Goal: Information Seeking & Learning: Learn about a topic

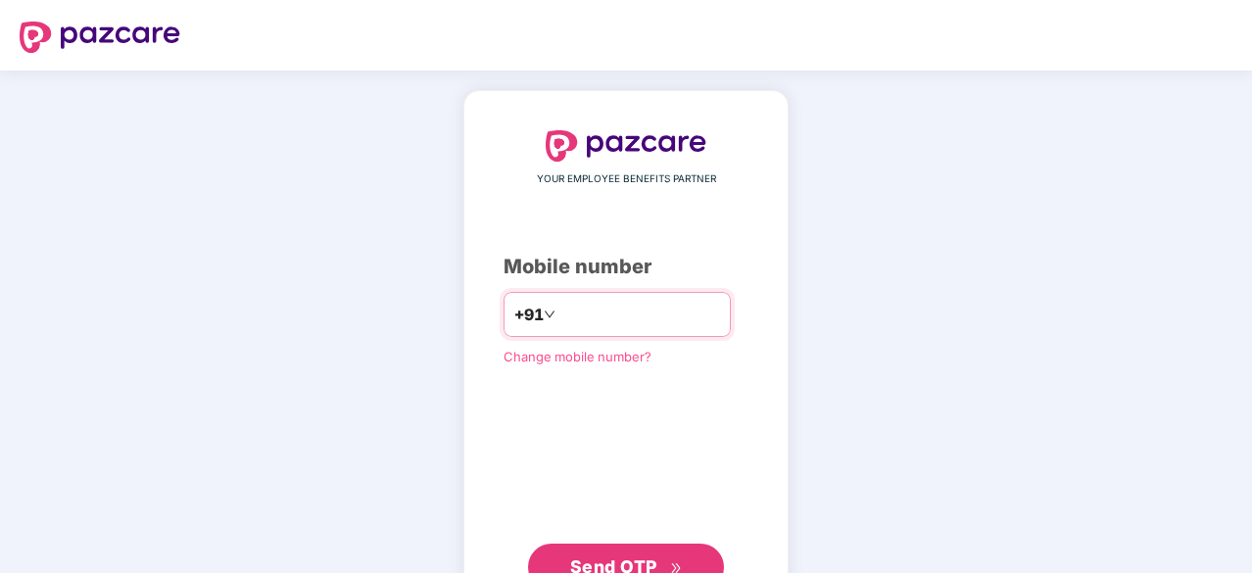
type input "**********"
click at [607, 562] on span "Send OTP" at bounding box center [613, 564] width 87 height 21
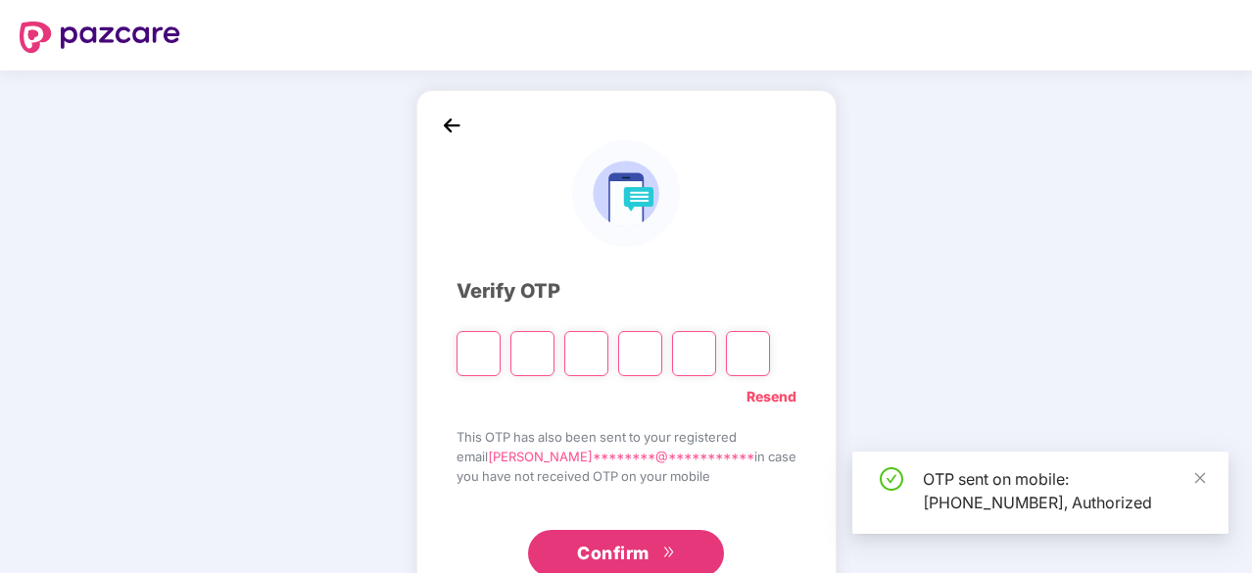
click at [498, 351] on input "Please enter verification code. Digit 1" at bounding box center [478, 353] width 44 height 45
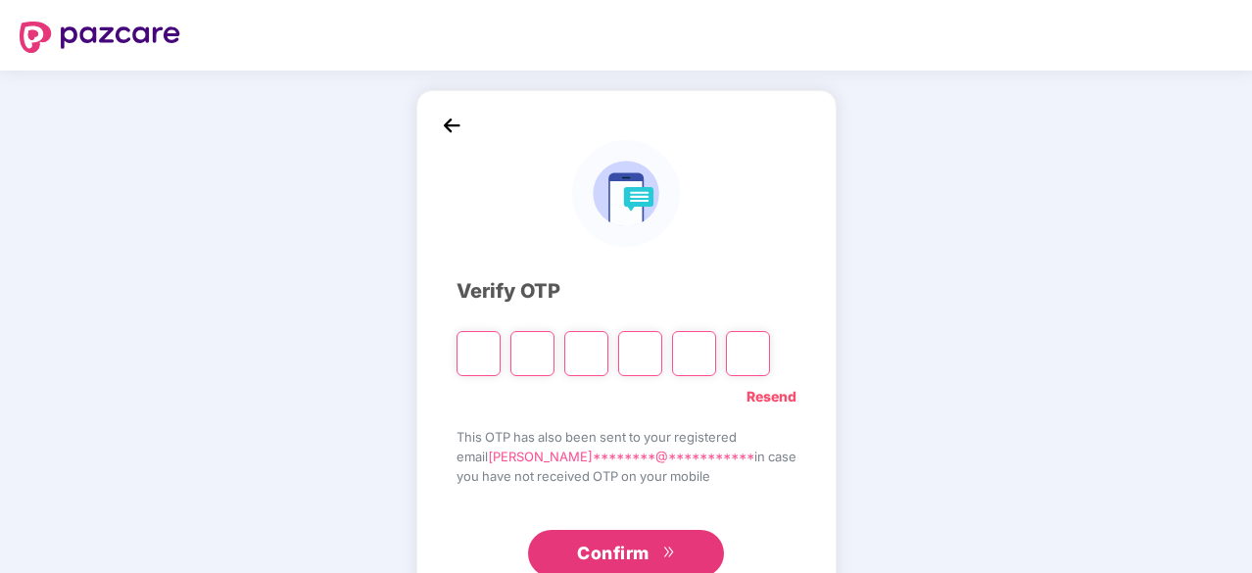
click at [760, 396] on link "Resend" at bounding box center [771, 397] width 50 height 22
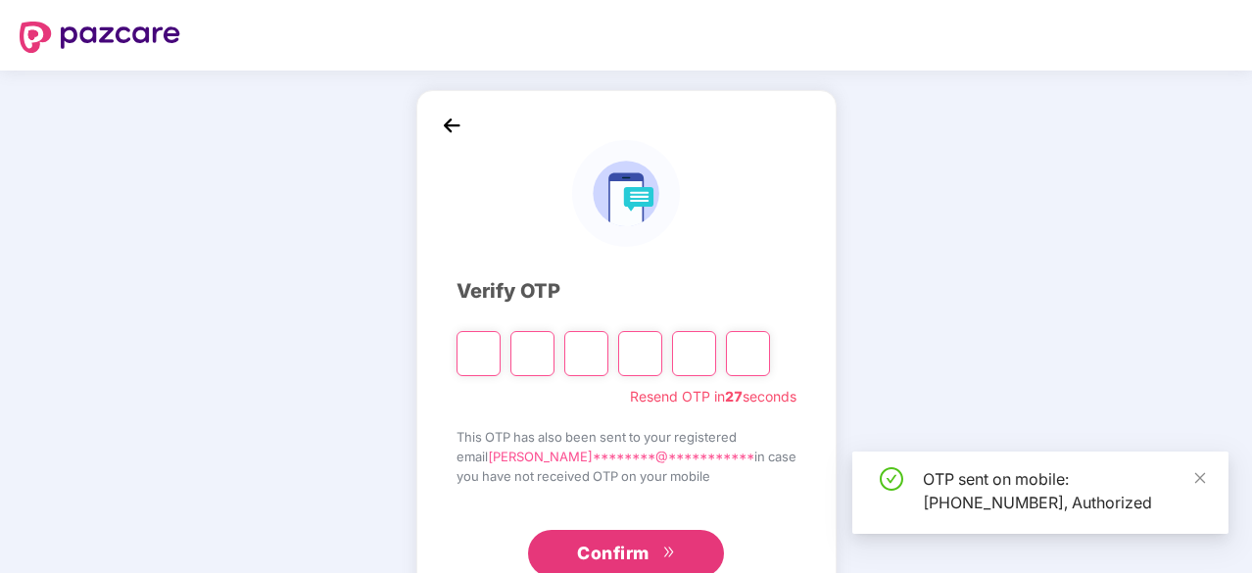
click at [760, 396] on span "Resend OTP in 27 seconds" at bounding box center [713, 397] width 166 height 22
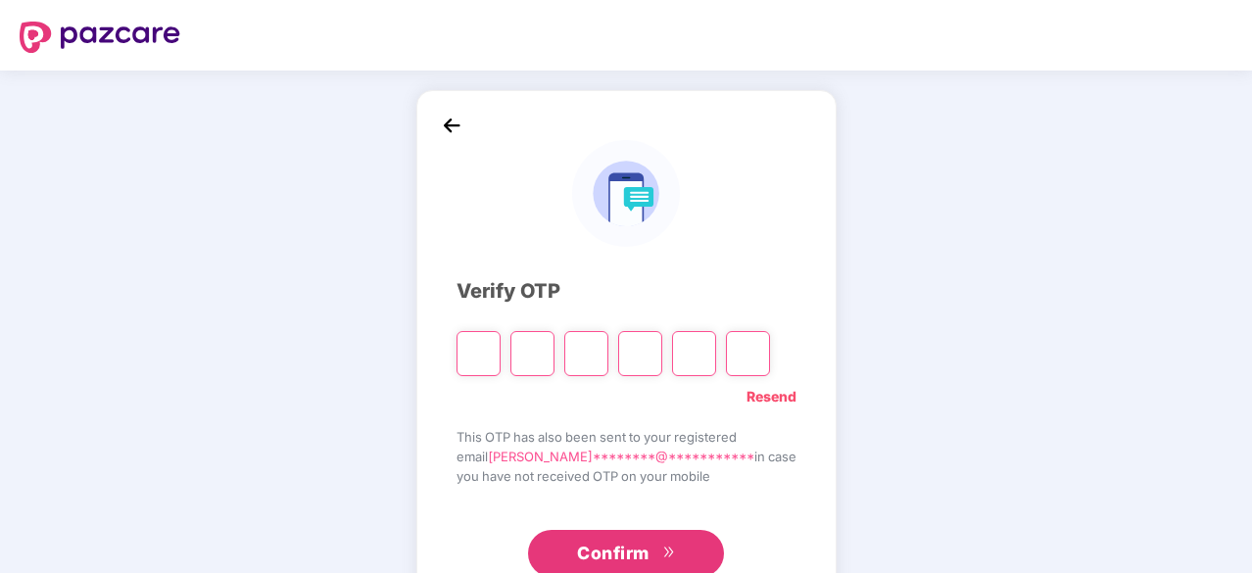
click at [755, 399] on link "Resend" at bounding box center [771, 397] width 50 height 22
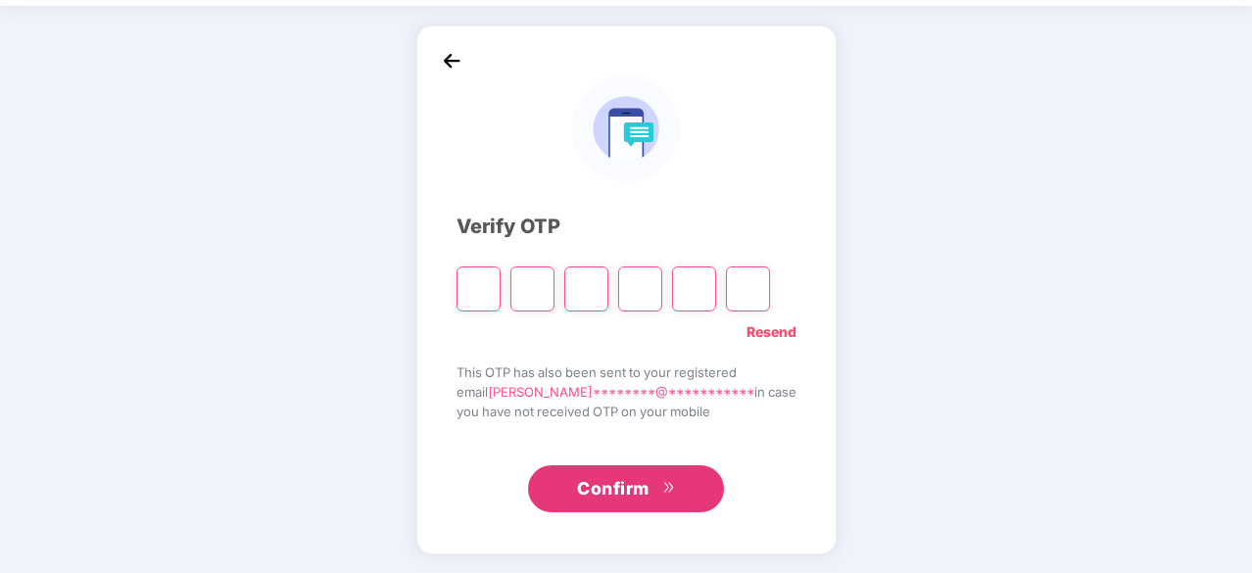
click at [498, 280] on input "Please enter verification code. Digit 1" at bounding box center [478, 288] width 44 height 45
click at [746, 334] on link "Resend" at bounding box center [771, 332] width 50 height 22
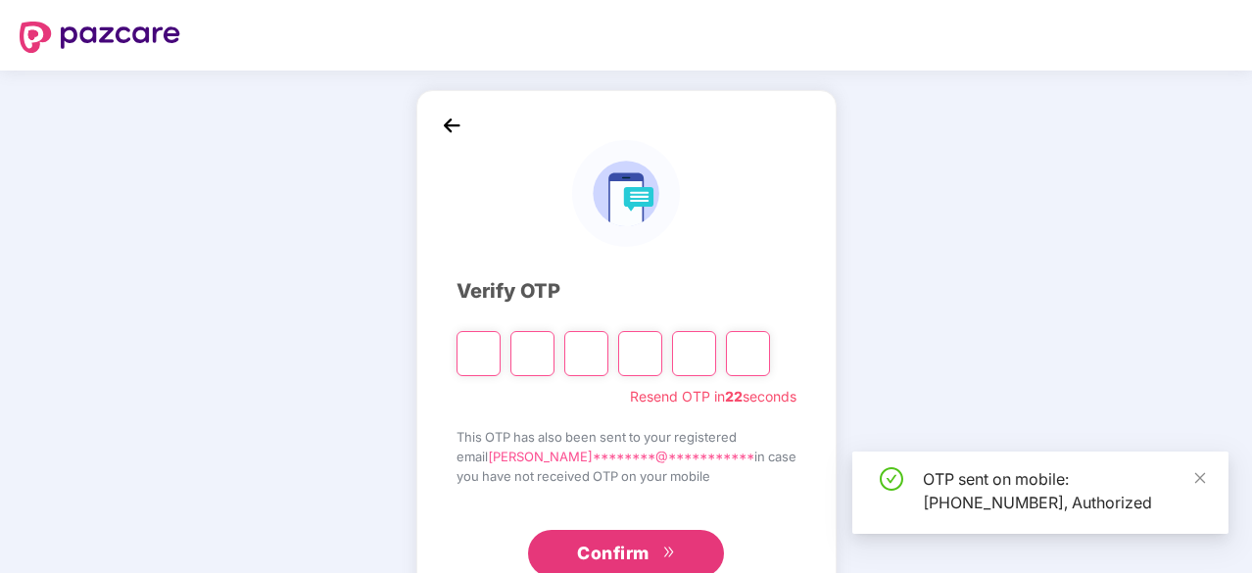
click at [499, 352] on input "Please enter verification code. Digit 1" at bounding box center [478, 353] width 44 height 45
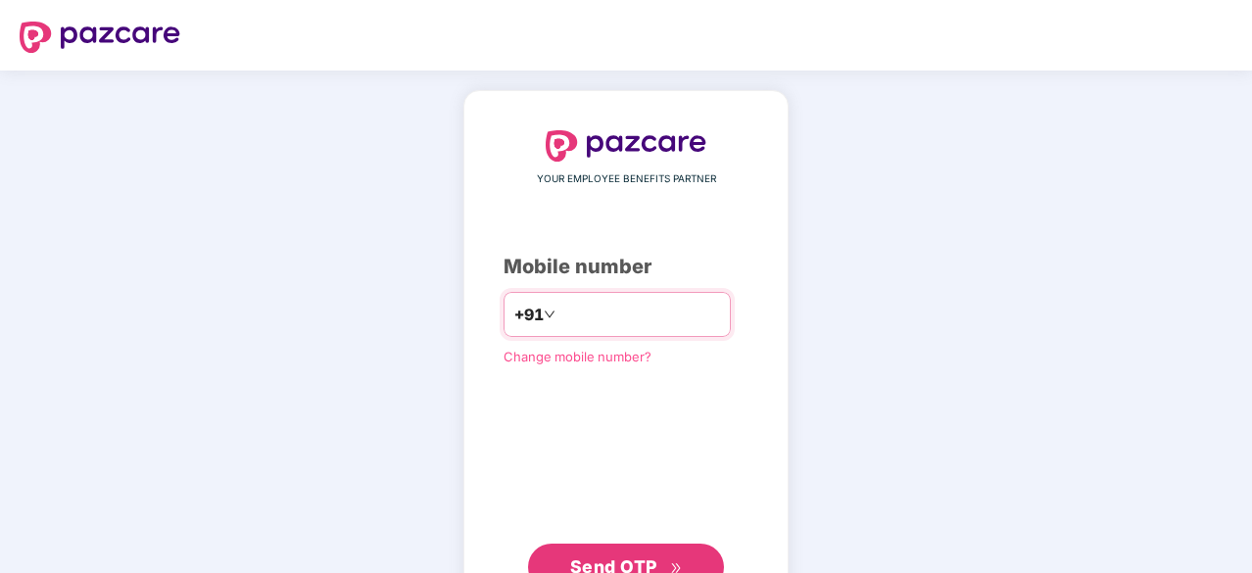
click at [590, 324] on input "number" at bounding box center [639, 314] width 161 height 31
click at [578, 314] on input "number" at bounding box center [639, 314] width 161 height 31
type input "**********"
click at [626, 553] on span "Send OTP" at bounding box center [626, 564] width 113 height 27
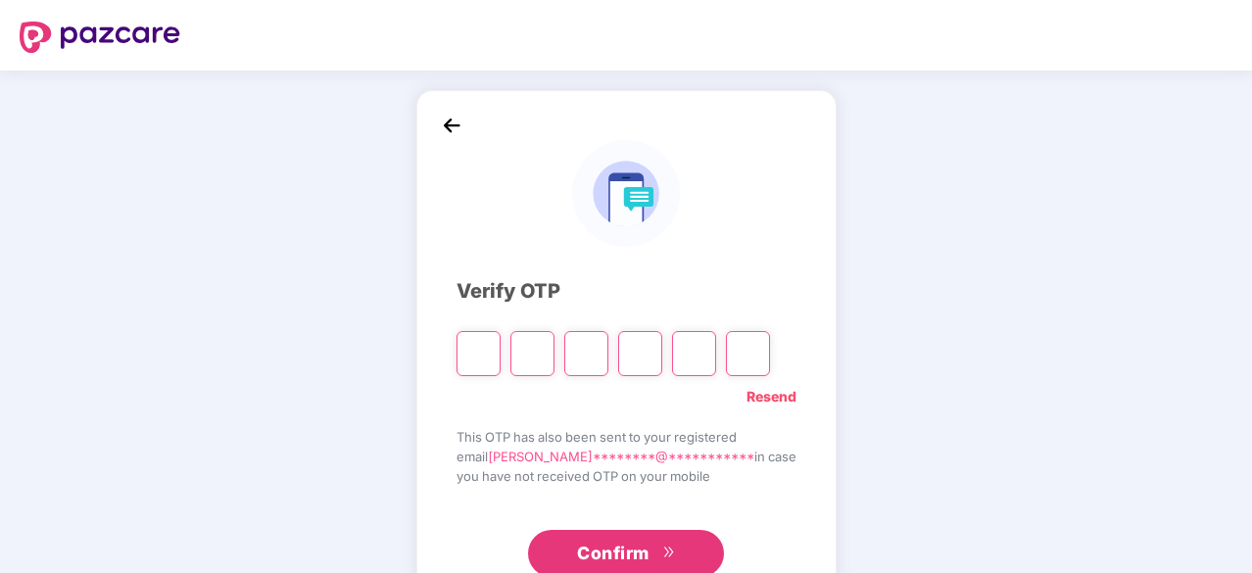
click at [482, 350] on input "Please enter verification code. Digit 1" at bounding box center [478, 353] width 44 height 45
click at [490, 361] on input "Please enter verification code. Digit 1" at bounding box center [478, 353] width 44 height 45
paste input "*"
type input "*"
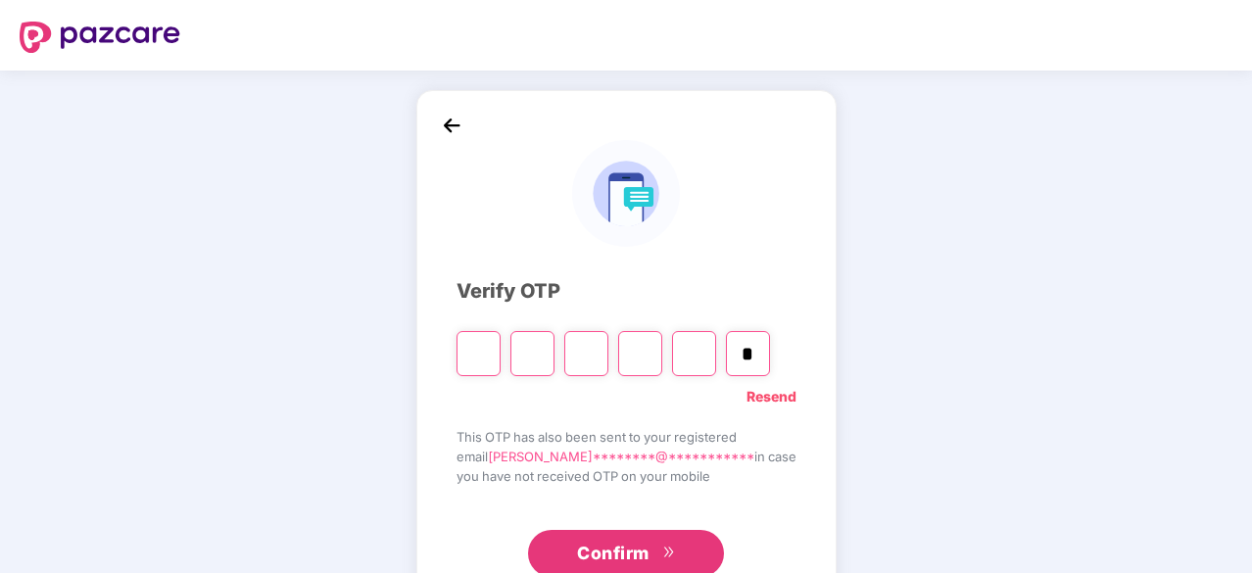
type input "*"
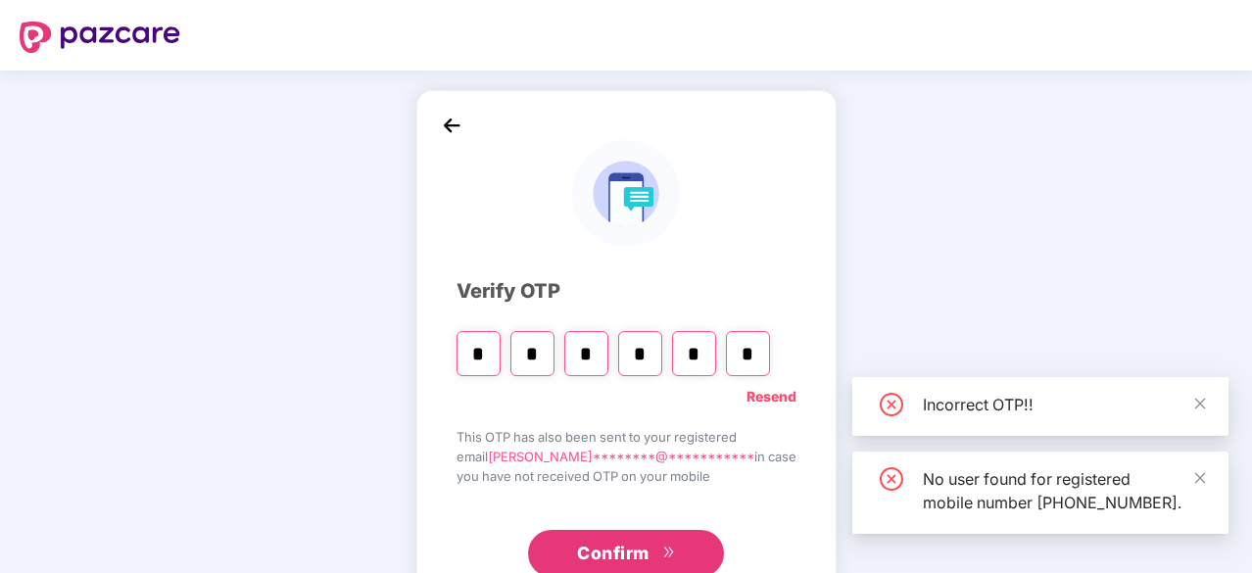
click at [610, 555] on span "Confirm" at bounding box center [613, 553] width 72 height 27
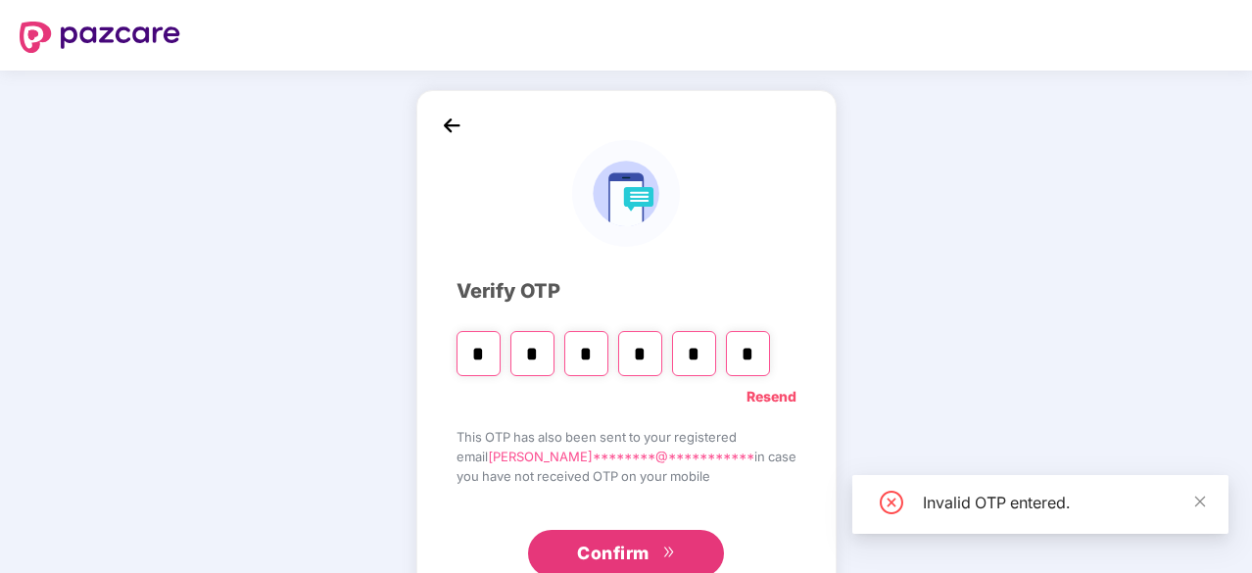
click at [757, 399] on link "Resend" at bounding box center [771, 397] width 50 height 22
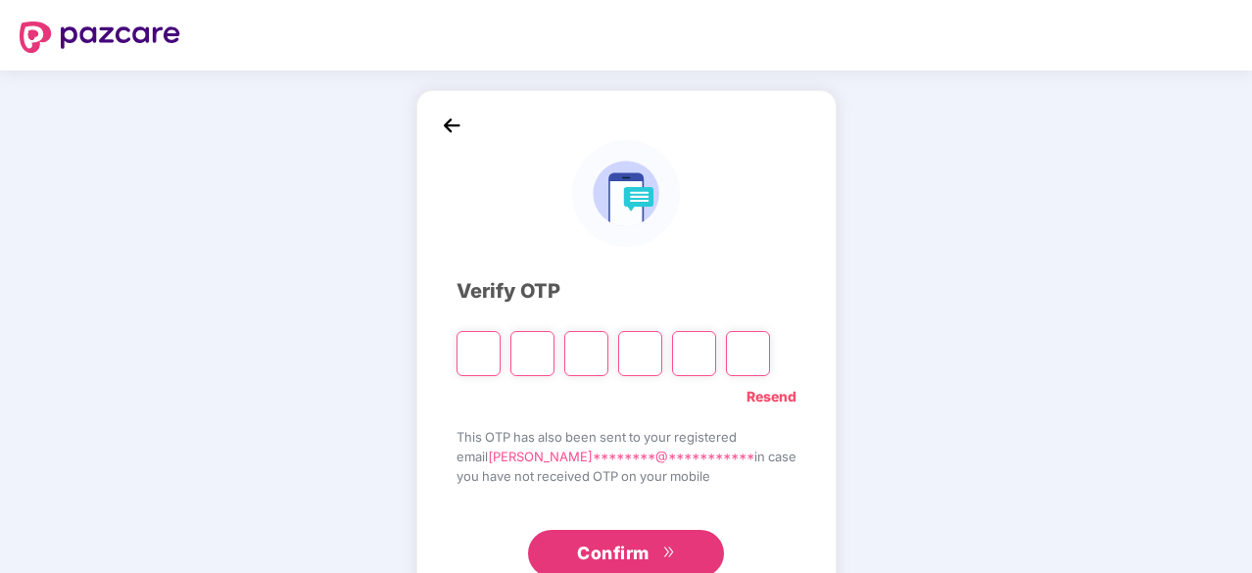
click at [486, 353] on input "Please enter verification code. Digit 1" at bounding box center [478, 353] width 44 height 45
paste input "*"
type input "*"
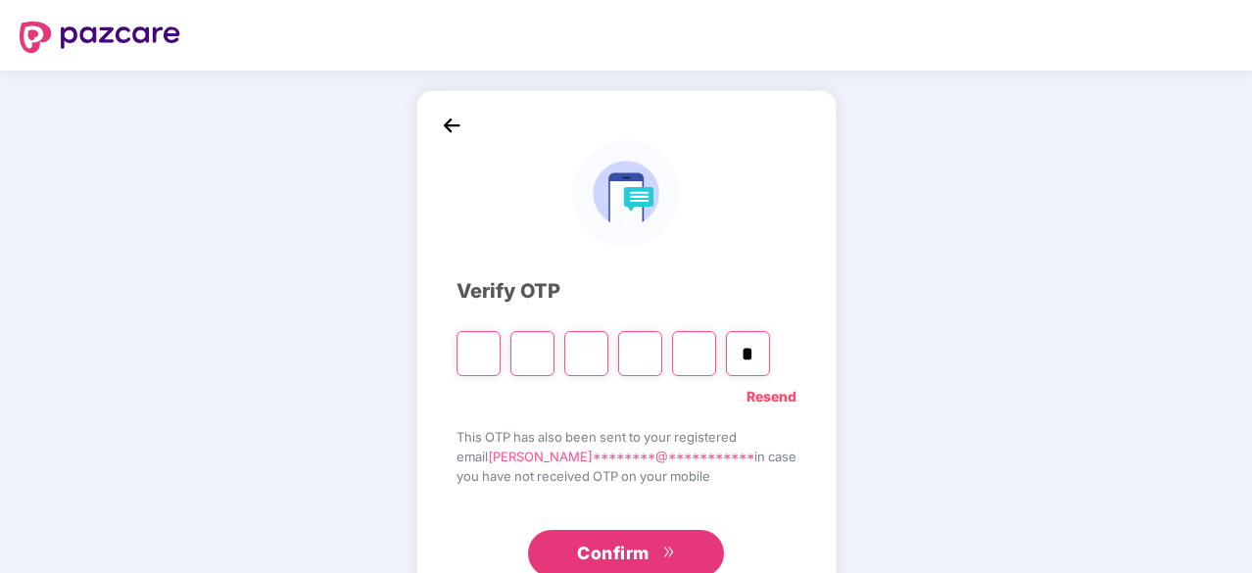
type input "*"
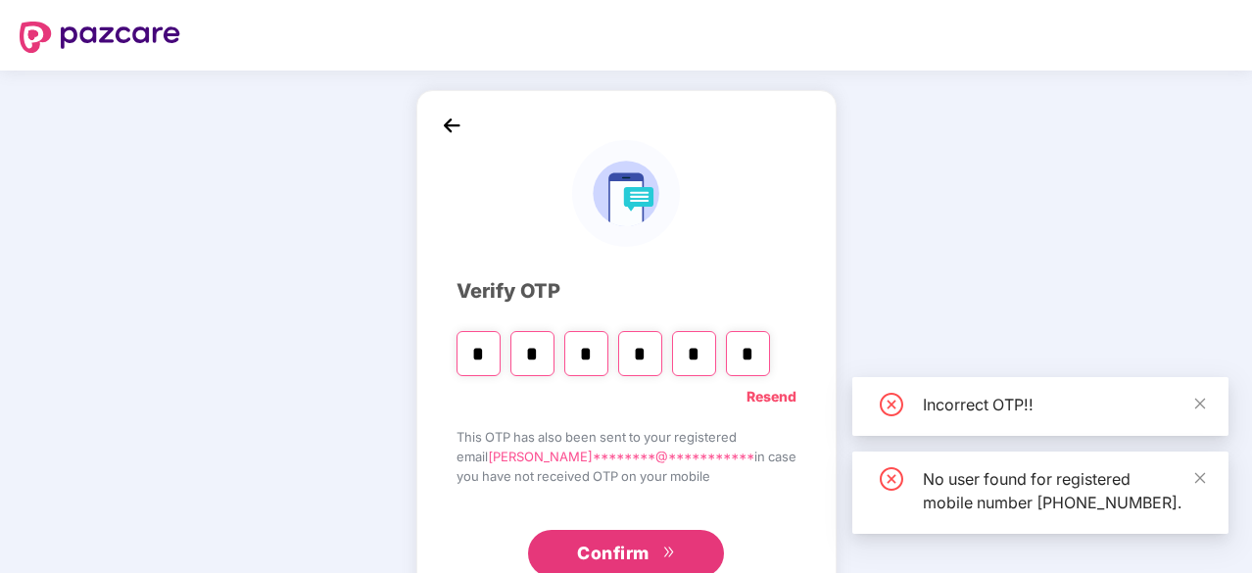
click at [601, 555] on span "Confirm" at bounding box center [613, 553] width 72 height 27
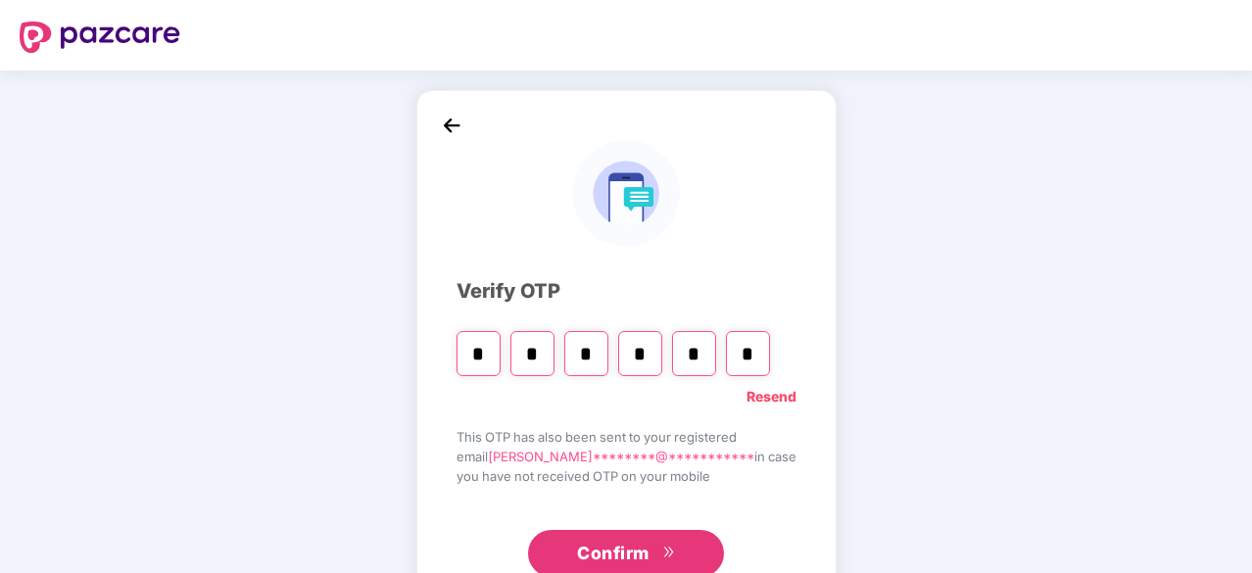
click at [491, 356] on input "*" at bounding box center [478, 353] width 44 height 45
paste input "Digit 6"
type input "*"
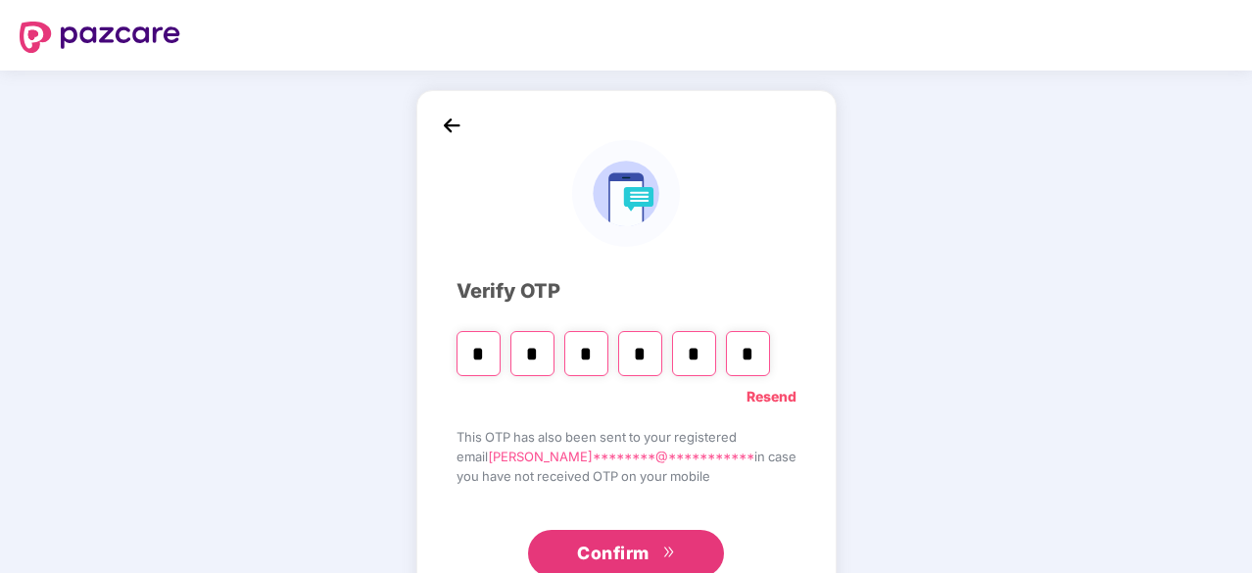
type input "*"
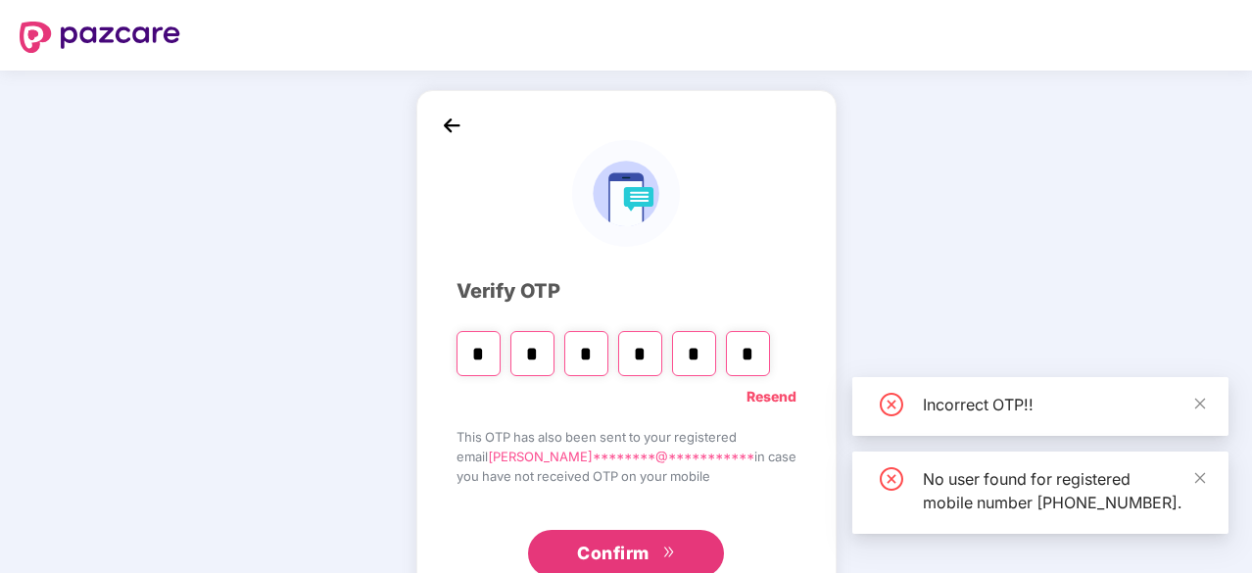
click at [620, 557] on span "Confirm" at bounding box center [613, 553] width 72 height 27
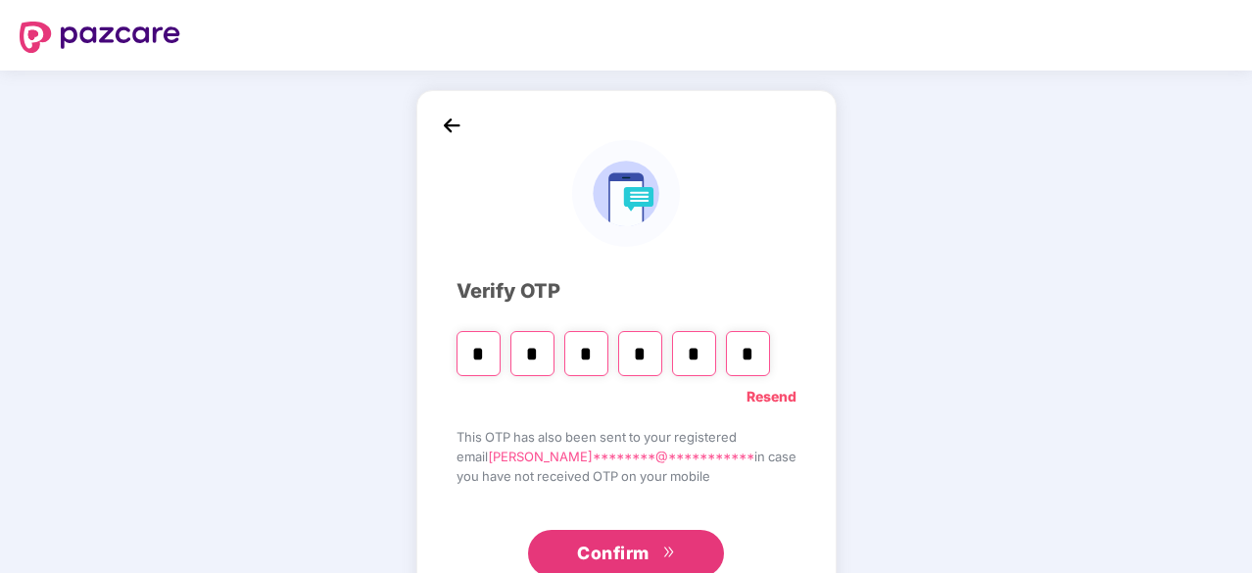
click at [627, 555] on span "Confirm" at bounding box center [613, 553] width 72 height 27
click at [484, 363] on input "*" at bounding box center [478, 353] width 44 height 45
paste input "Digit 6"
type input "*"
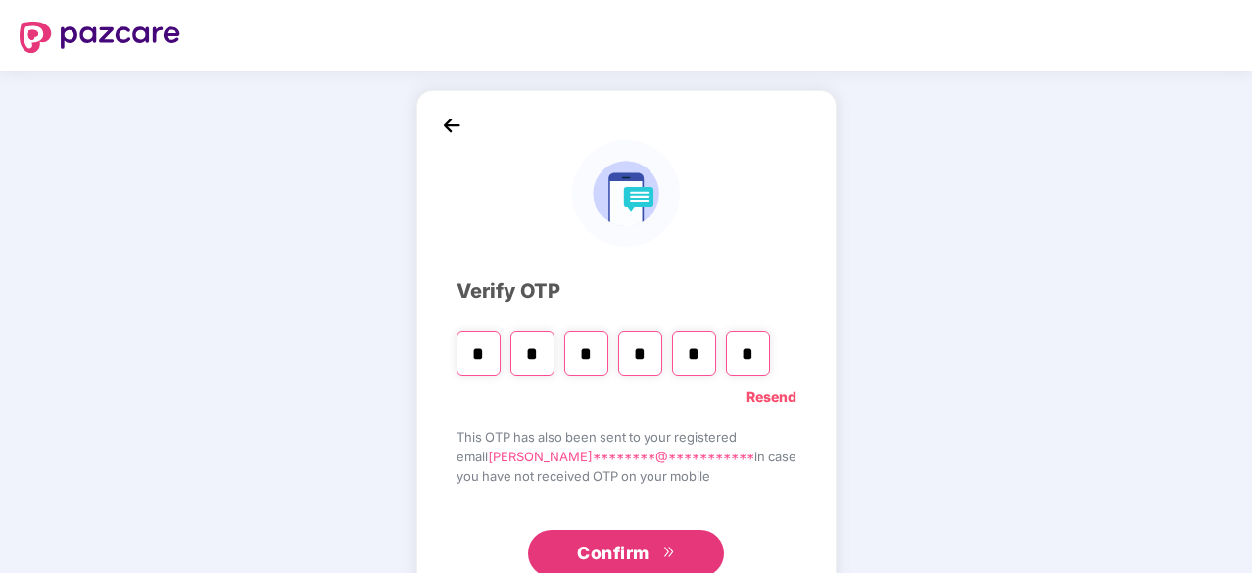
type input "*"
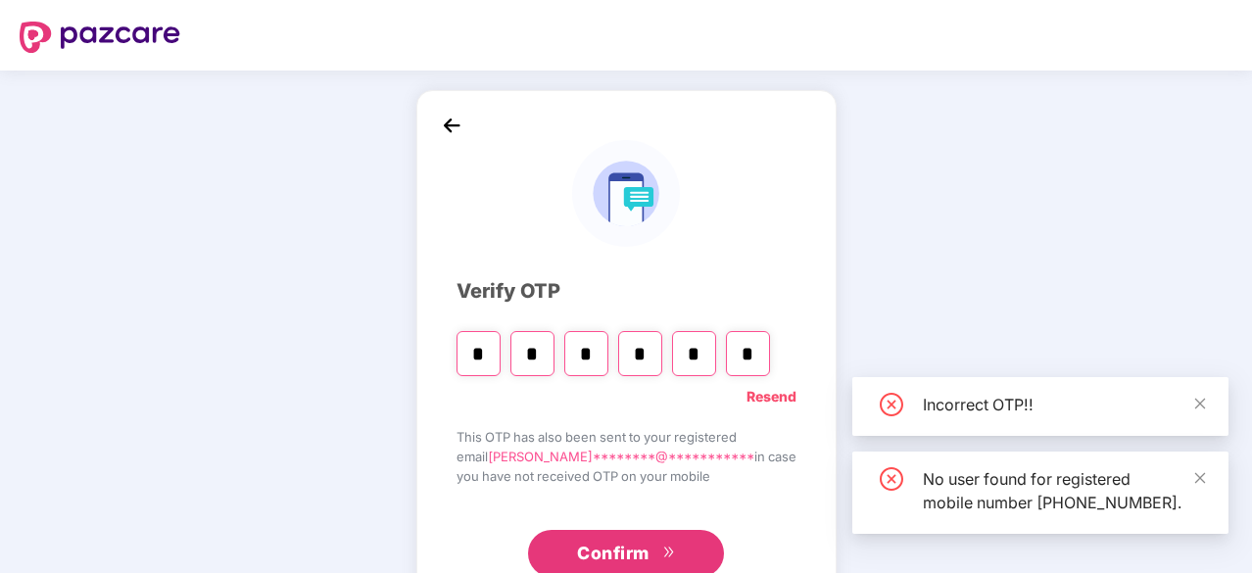
click at [633, 556] on span "Confirm" at bounding box center [613, 553] width 72 height 27
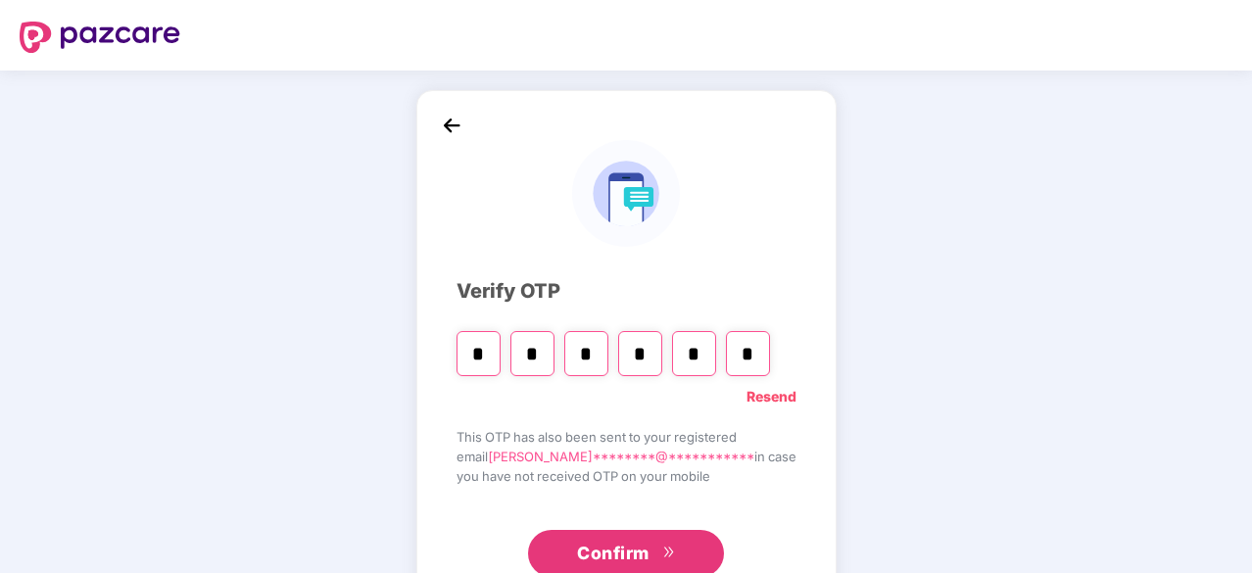
click at [500, 350] on input "*" at bounding box center [478, 353] width 44 height 45
click at [640, 552] on span "Confirm" at bounding box center [613, 553] width 72 height 27
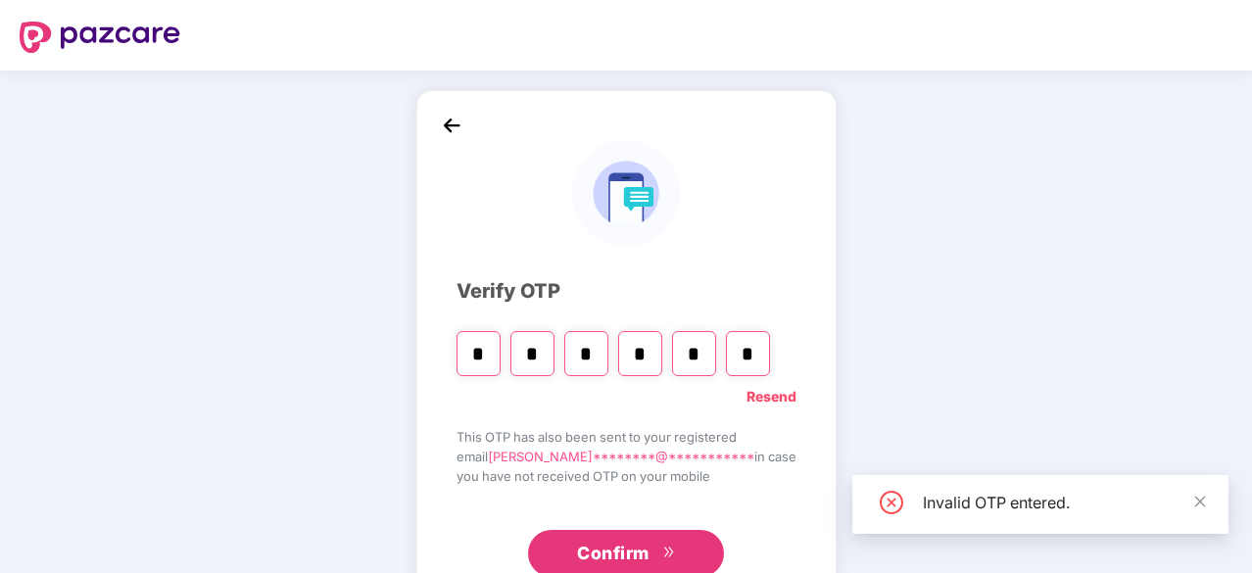
click at [461, 119] on img at bounding box center [451, 125] width 29 height 29
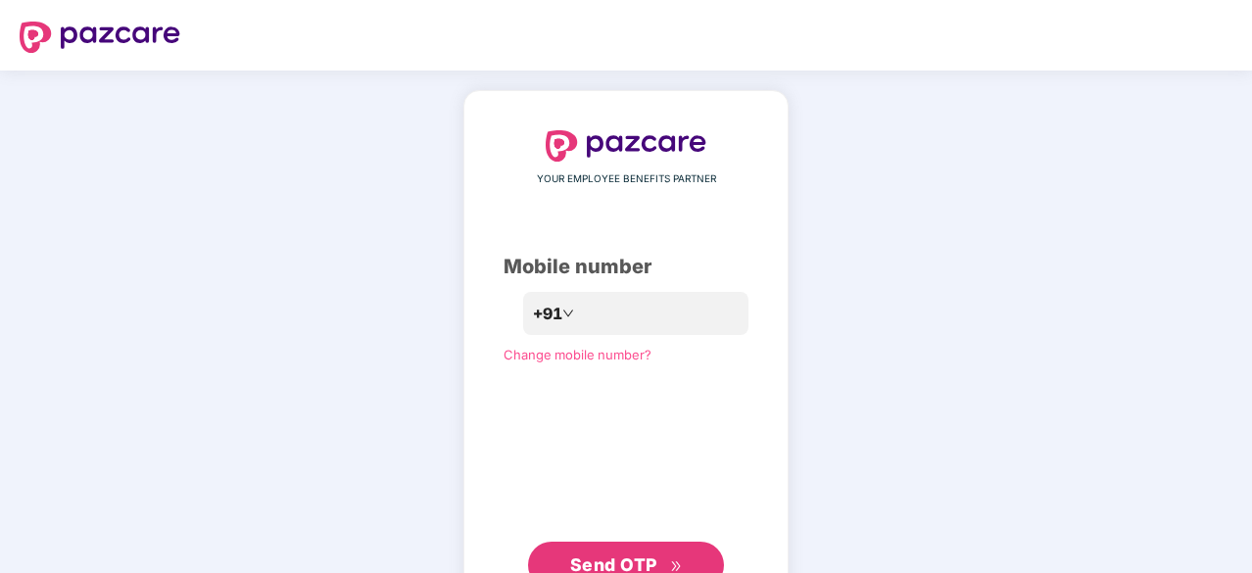
click at [610, 549] on button "Send OTP" at bounding box center [626, 565] width 196 height 47
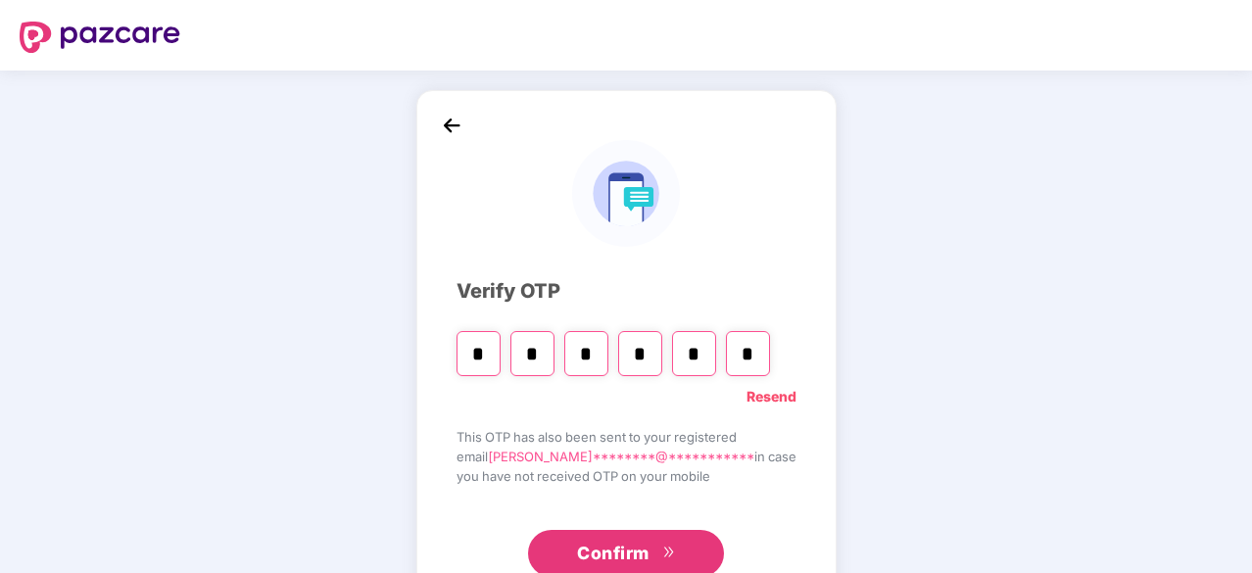
click at [496, 356] on input "*" at bounding box center [478, 353] width 44 height 45
type input "*"
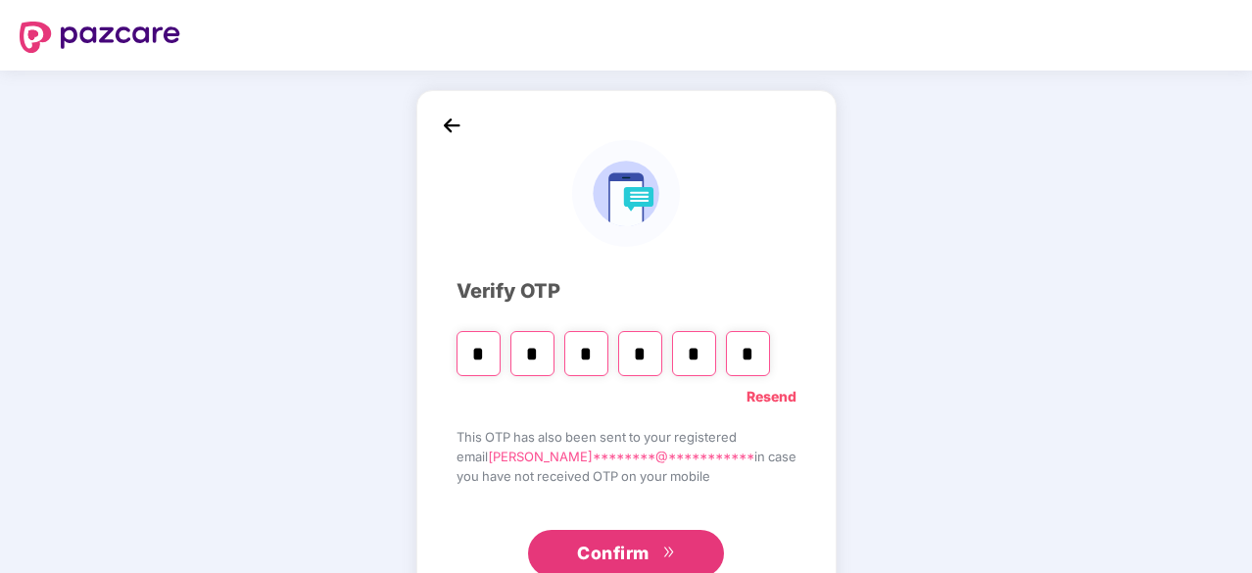
type input "*"
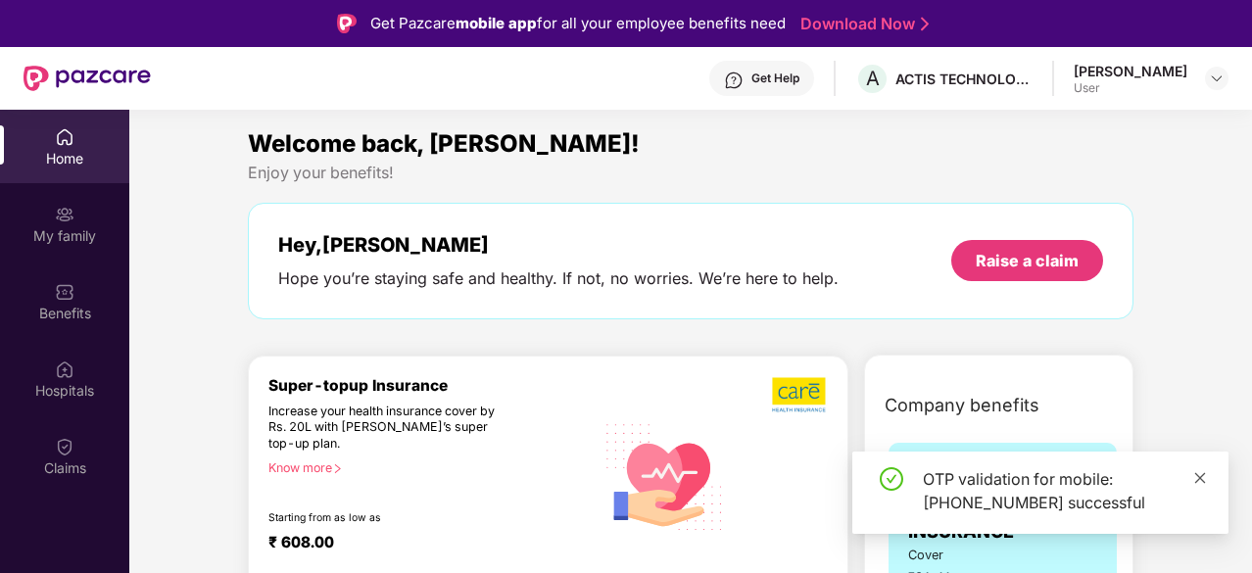
click at [1199, 475] on icon "close" at bounding box center [1200, 478] width 14 height 14
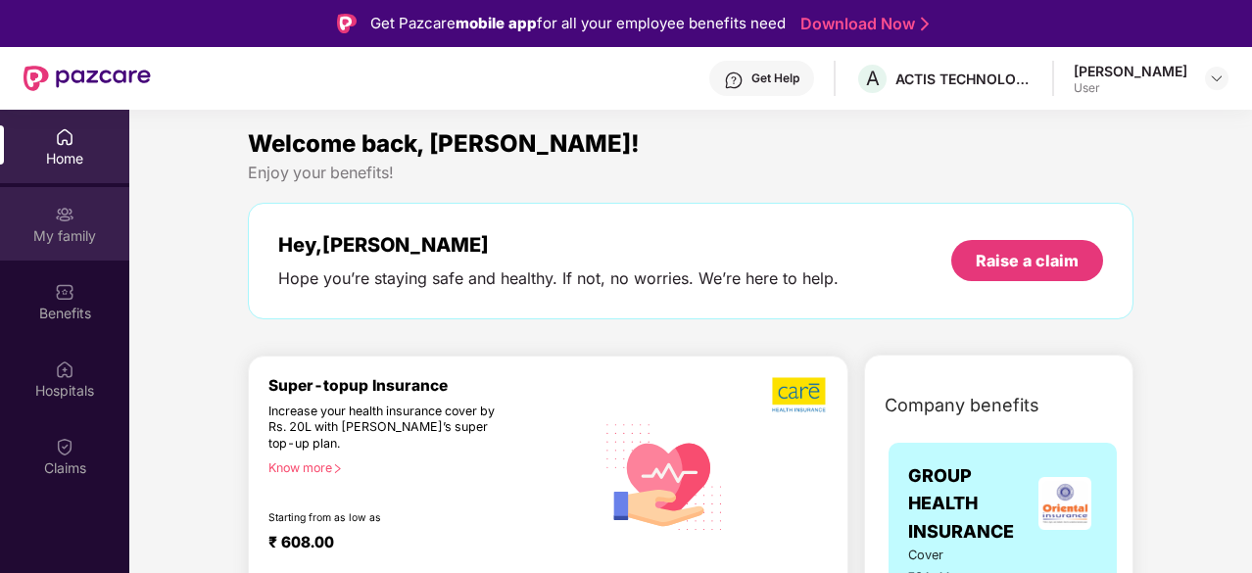
click at [71, 215] on img at bounding box center [65, 215] width 20 height 20
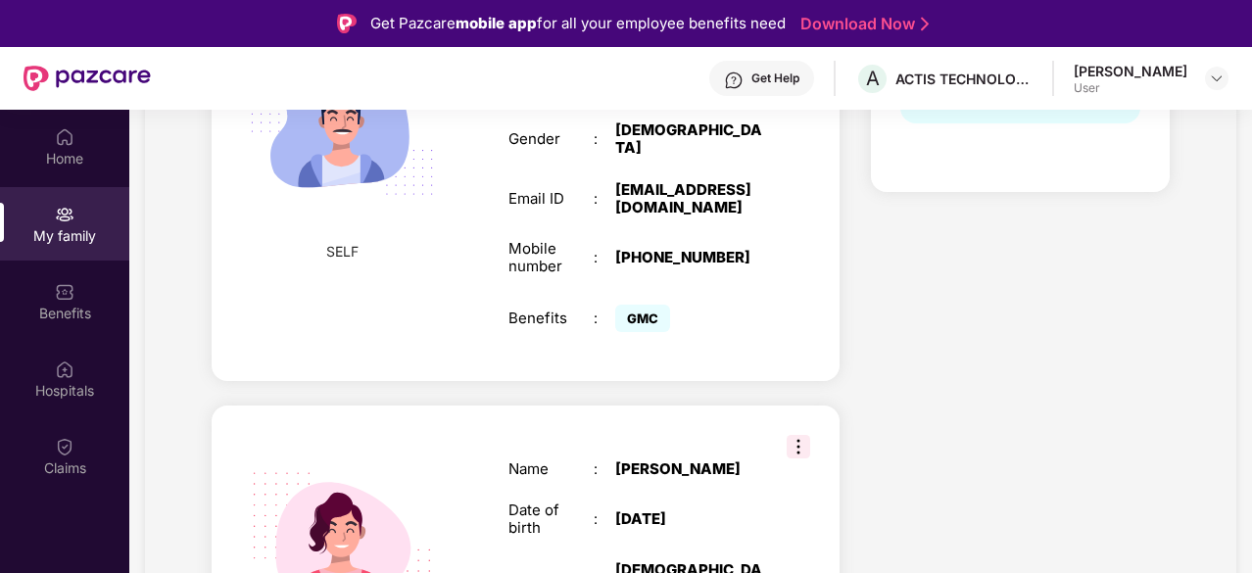
scroll to position [503, 0]
click at [797, 434] on img at bounding box center [798, 446] width 24 height 24
click at [977, 349] on div "Health Cover cover ₹6 Lakhs Policy issued [DATE] Policy Expiry [DATE] Enabled f…" at bounding box center [1019, 398] width 329 height 1338
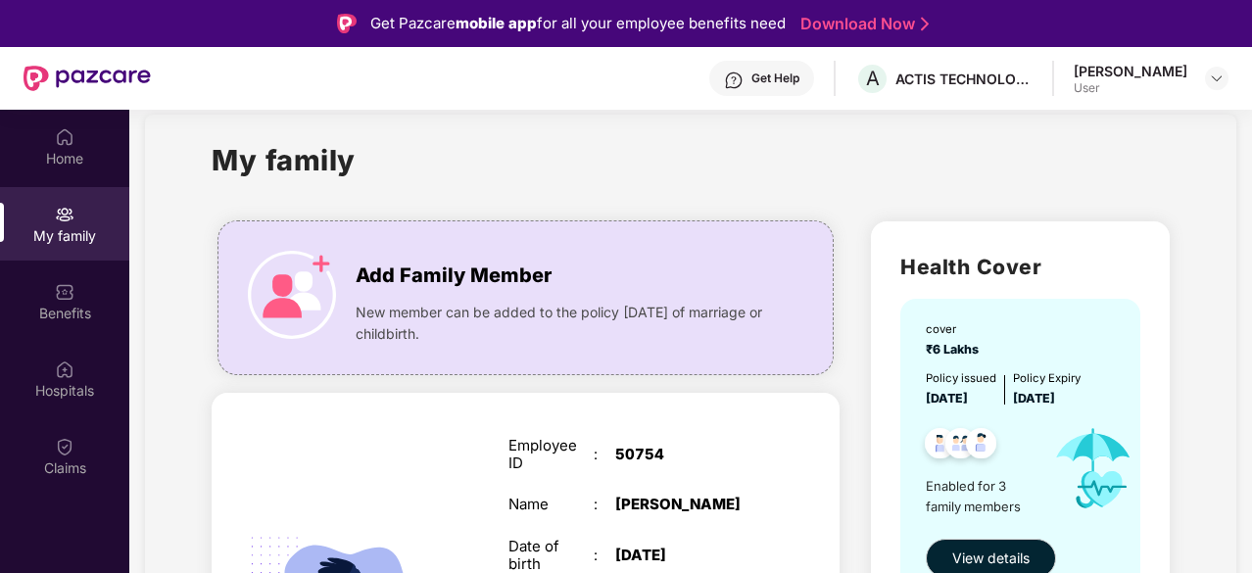
scroll to position [0, 0]
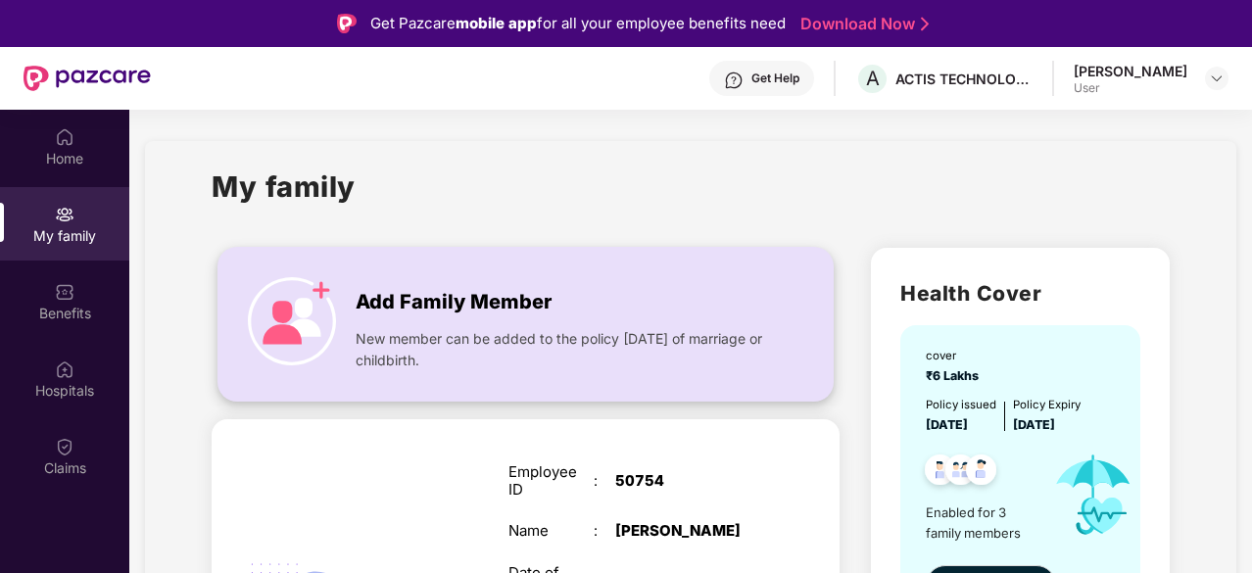
click at [344, 336] on div "Add Family Member New member can be added to the policy [DATE] of marriage or c…" at bounding box center [525, 323] width 614 height 113
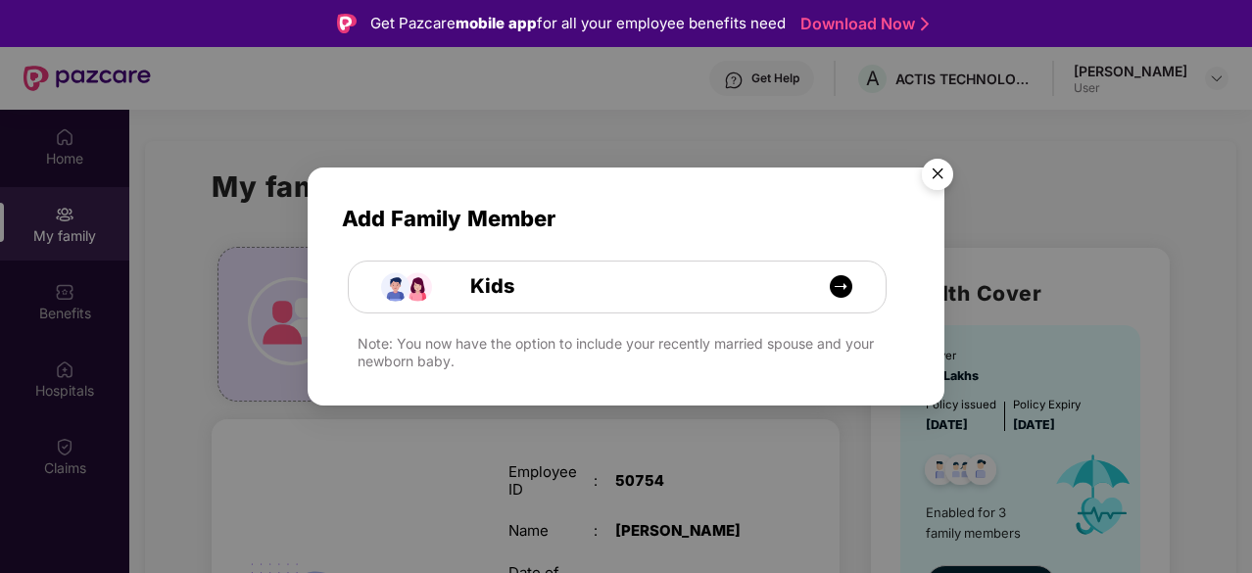
click at [933, 171] on img "Close" at bounding box center [937, 177] width 55 height 55
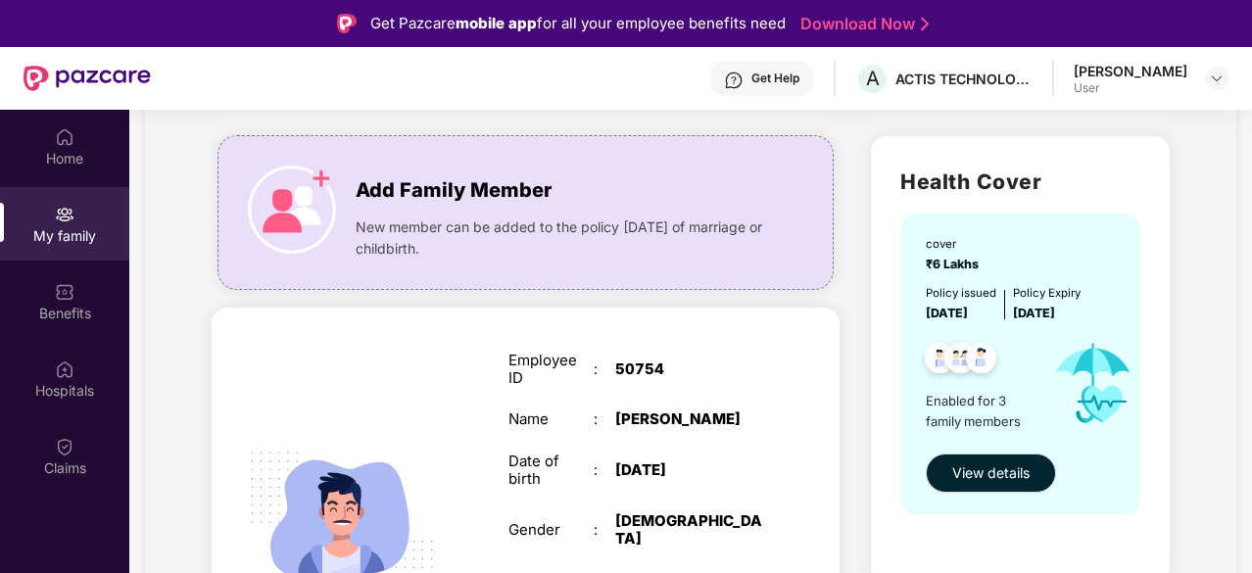
scroll to position [159, 0]
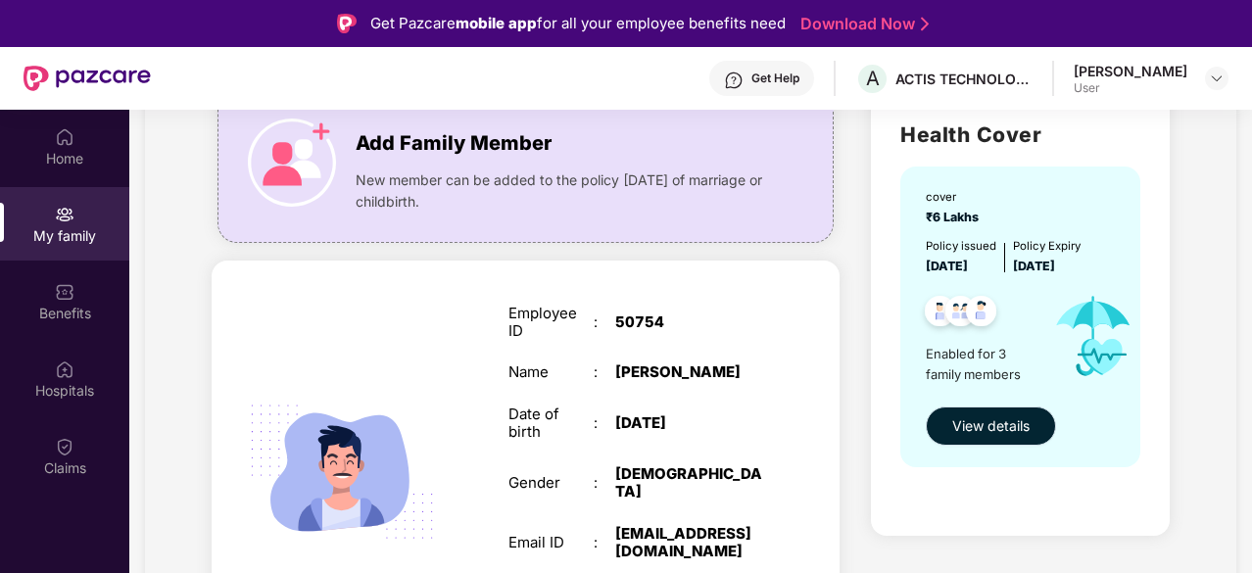
click at [991, 421] on span "View details" at bounding box center [990, 426] width 77 height 22
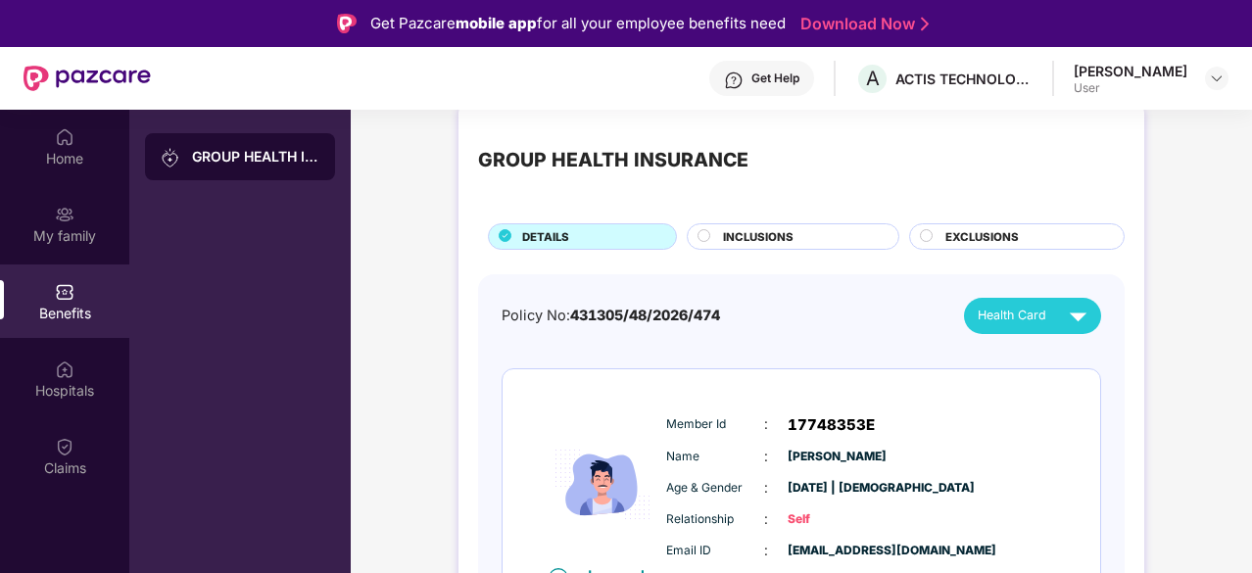
scroll to position [0, 0]
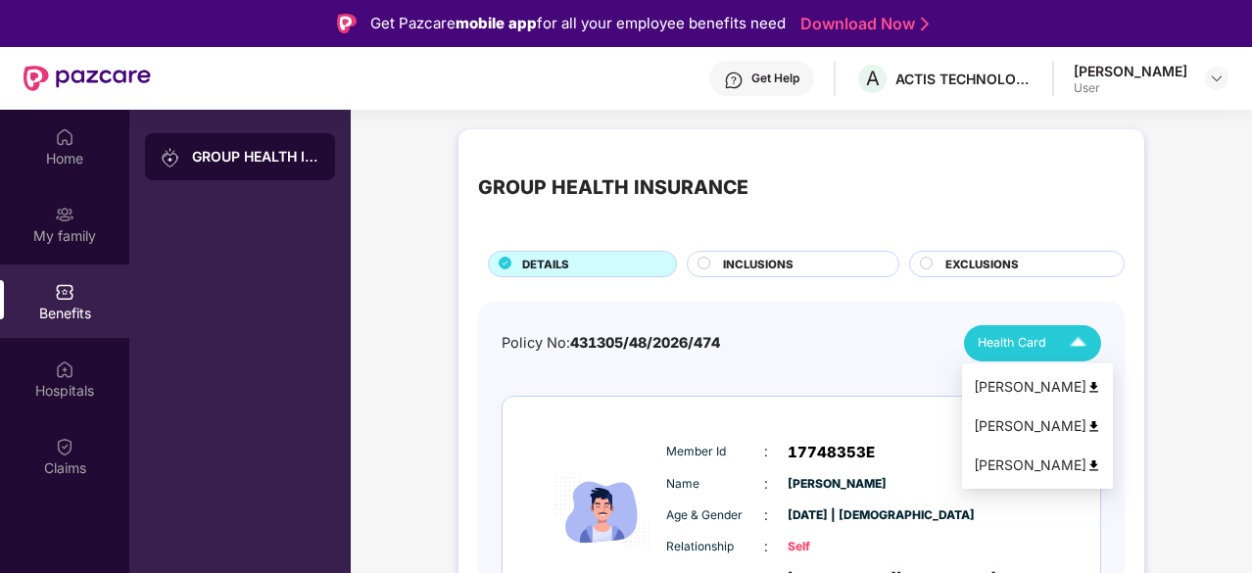
click at [1071, 342] on img at bounding box center [1078, 343] width 34 height 34
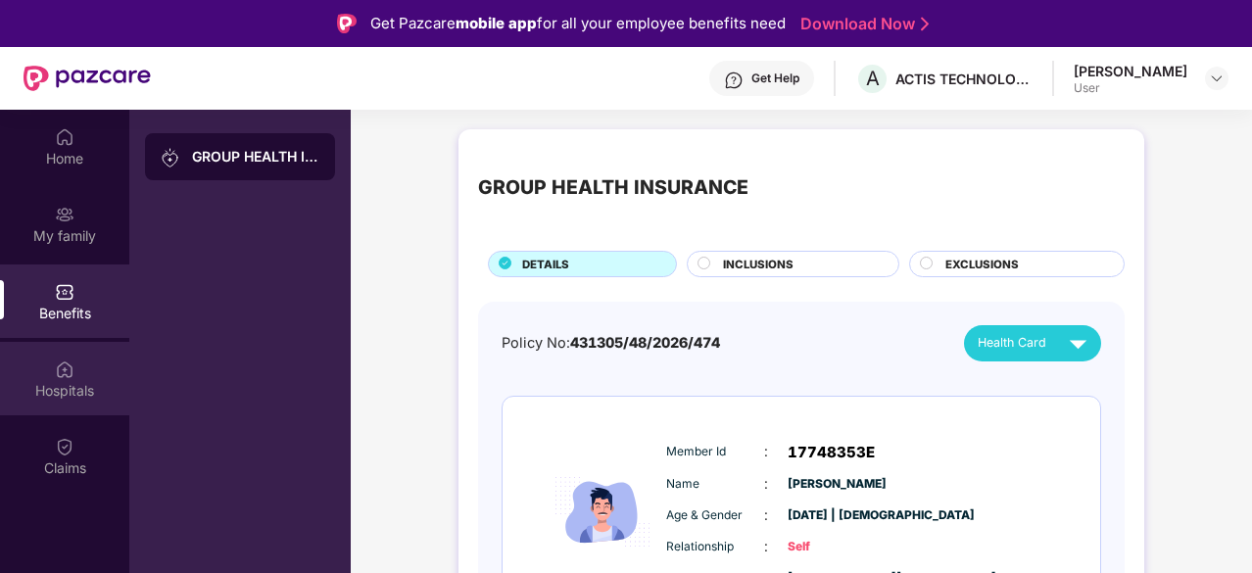
click at [57, 381] on div "Hospitals" at bounding box center [64, 391] width 129 height 20
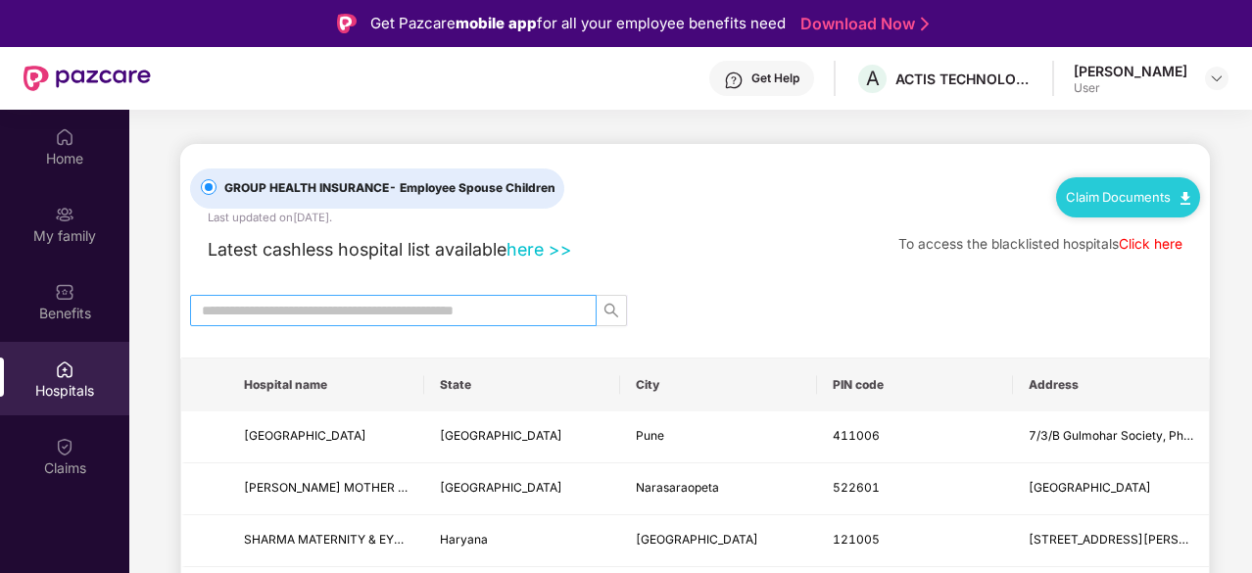
click at [546, 311] on input "text" at bounding box center [385, 311] width 367 height 22
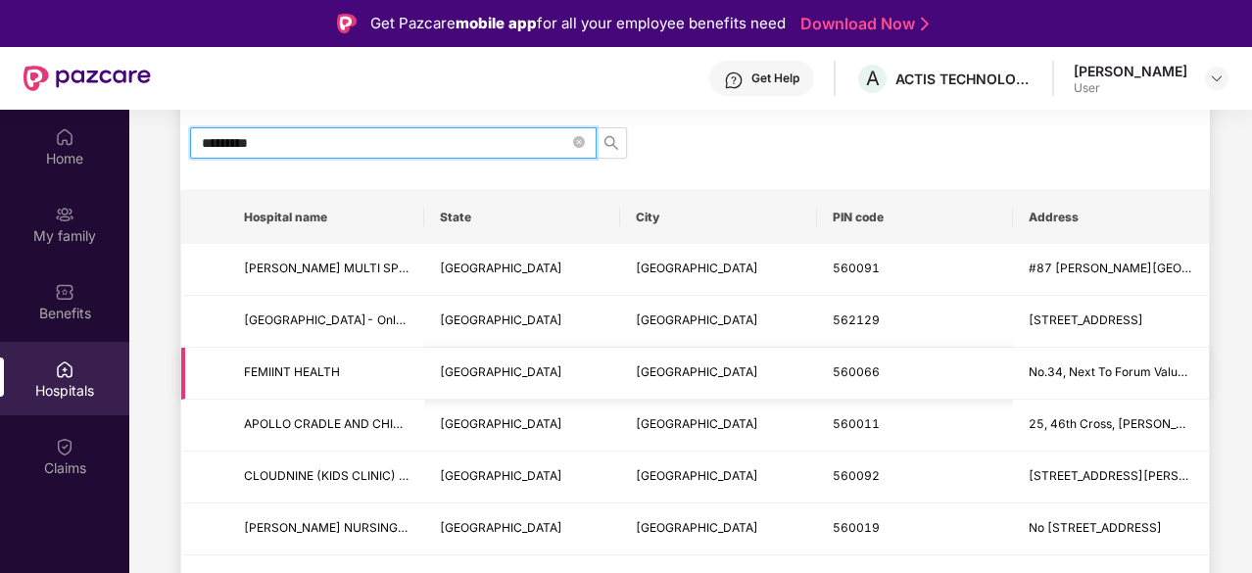
scroll to position [168, 0]
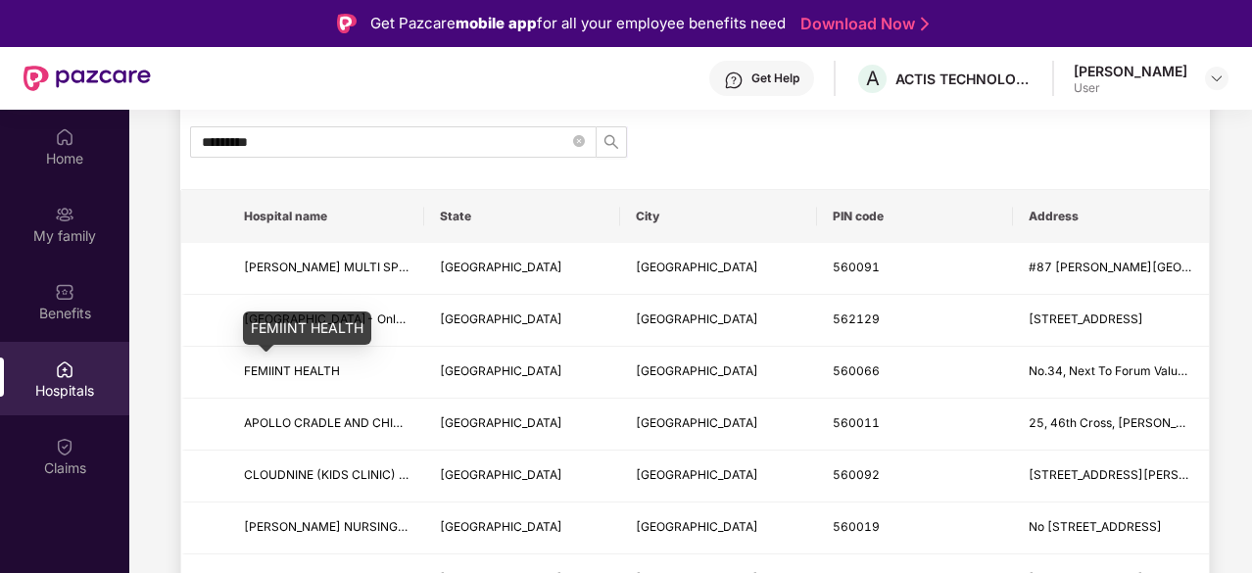
click at [268, 354] on div "FEMIINT HEALTH" at bounding box center [307, 334] width 128 height 47
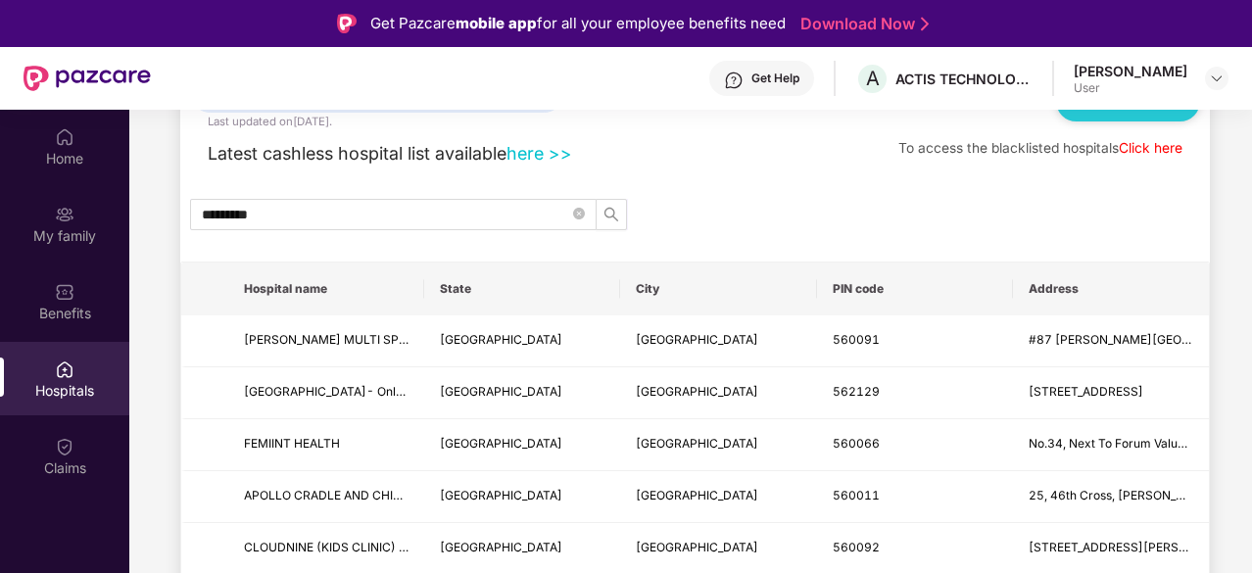
scroll to position [0, 0]
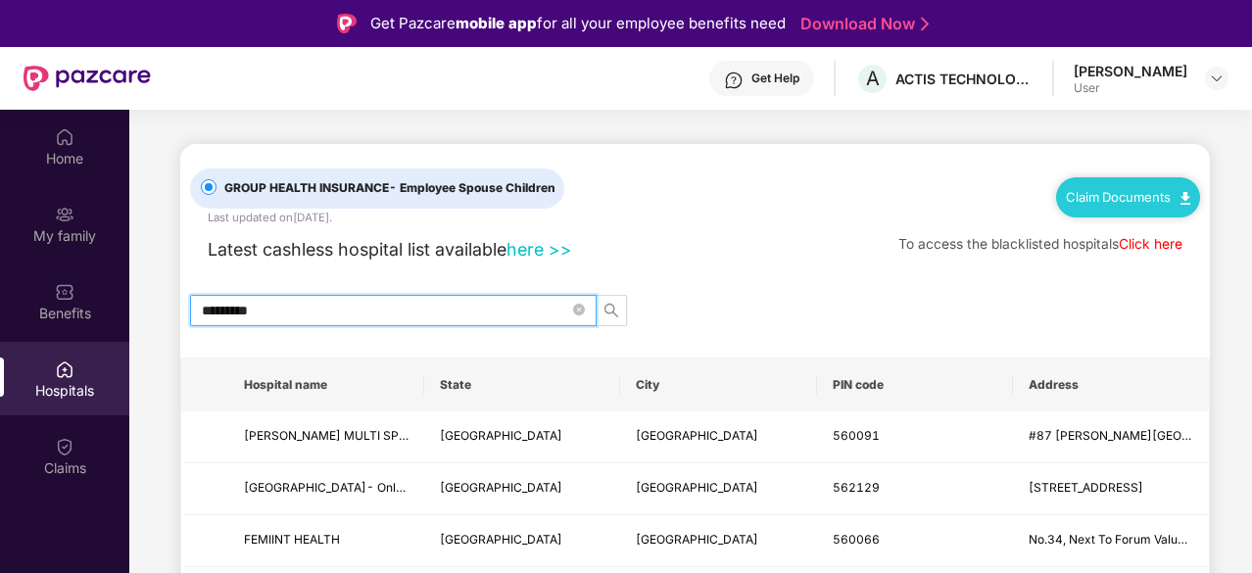
click at [483, 300] on input "*********" at bounding box center [385, 311] width 367 height 22
type input "*"
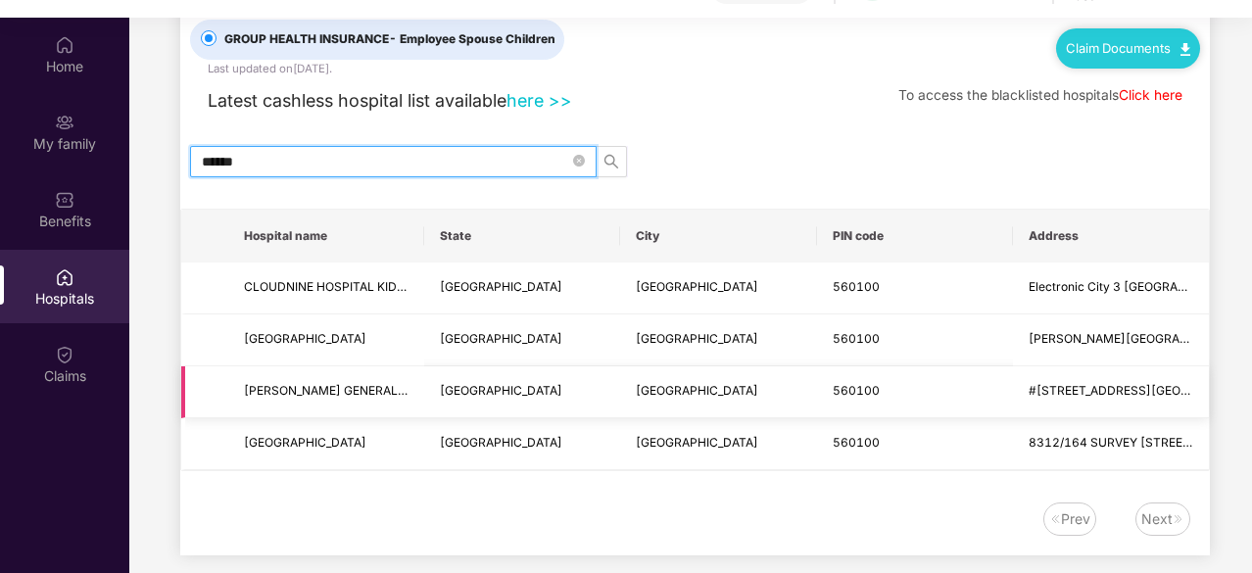
scroll to position [87, 0]
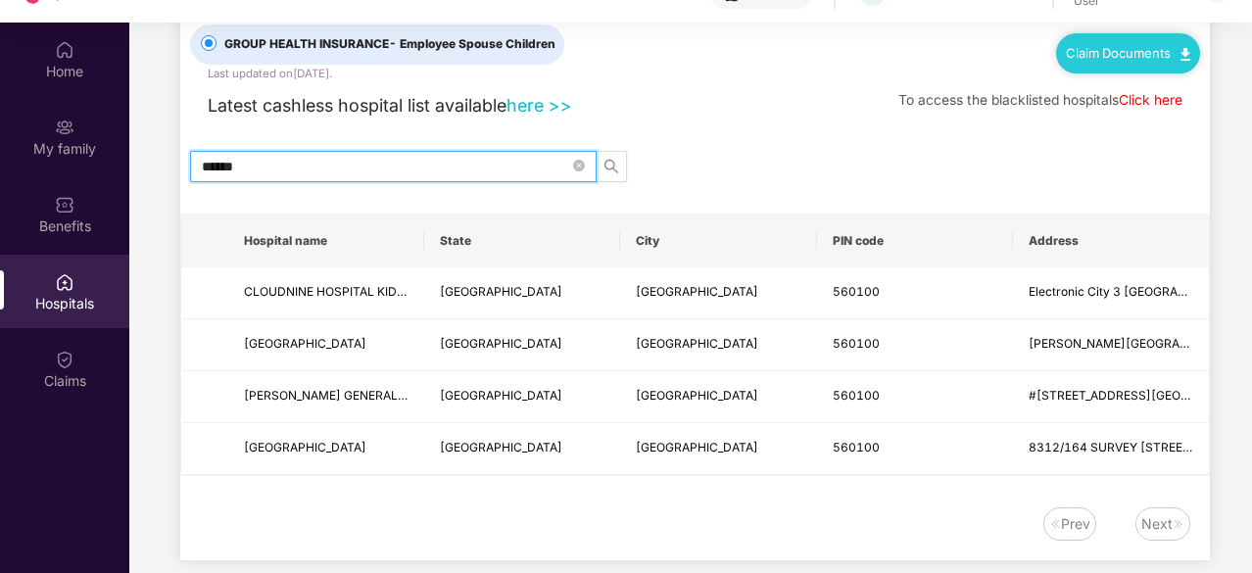
click at [406, 160] on input "******" at bounding box center [385, 167] width 367 height 22
type input "*"
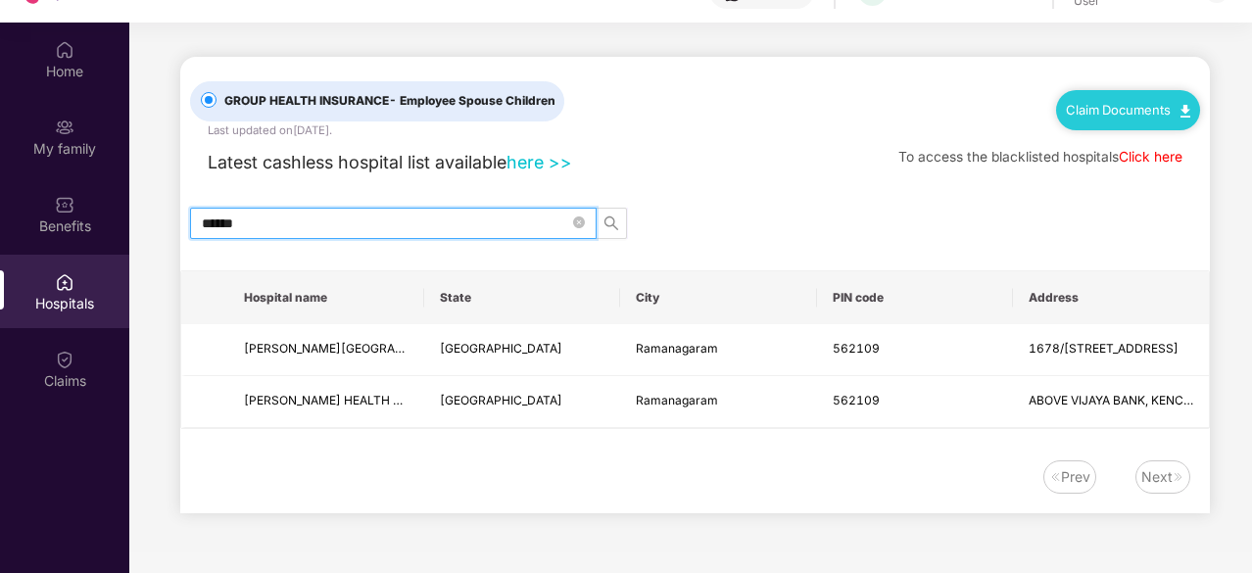
scroll to position [0, 0]
click at [355, 218] on input "******" at bounding box center [385, 224] width 367 height 22
type input "*"
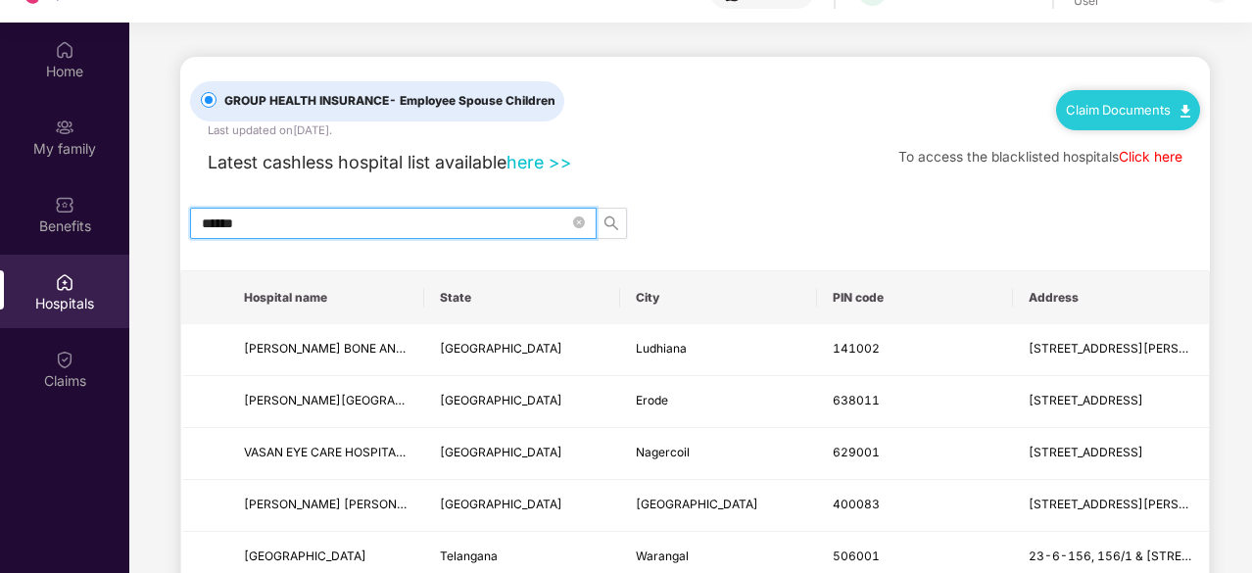
type input "******"
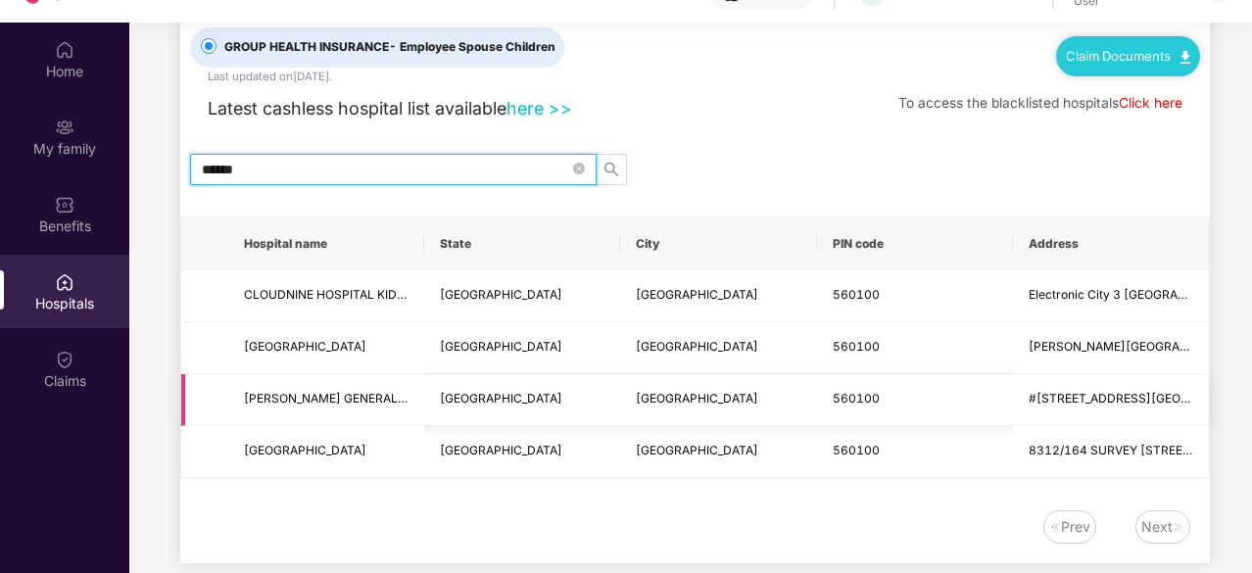
scroll to position [57, 0]
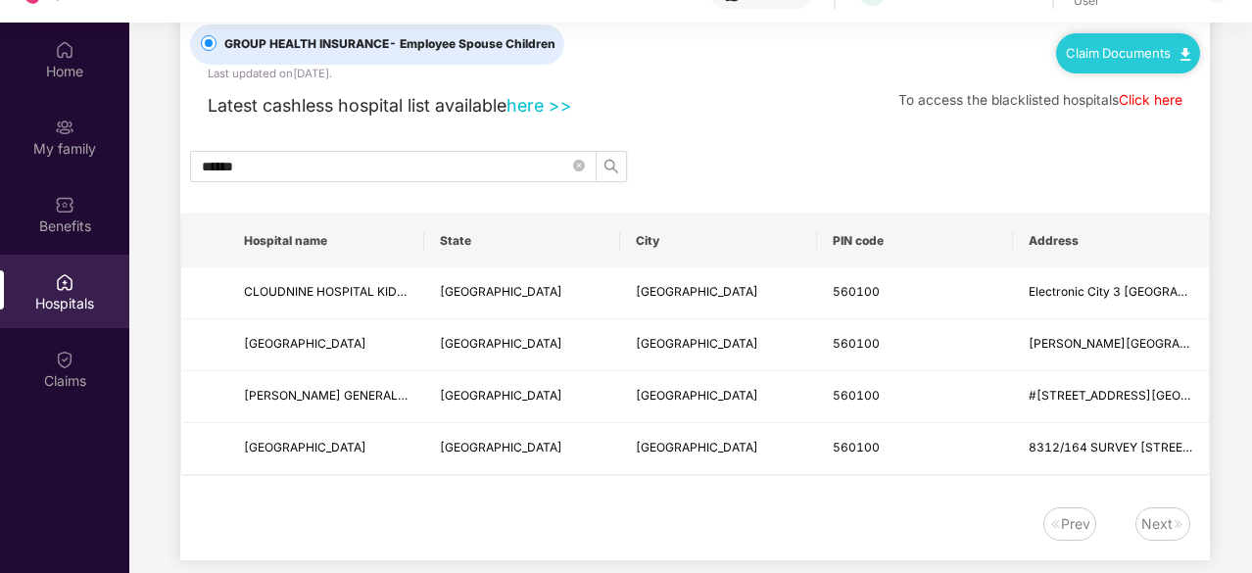
click at [1180, 56] on img at bounding box center [1185, 54] width 10 height 13
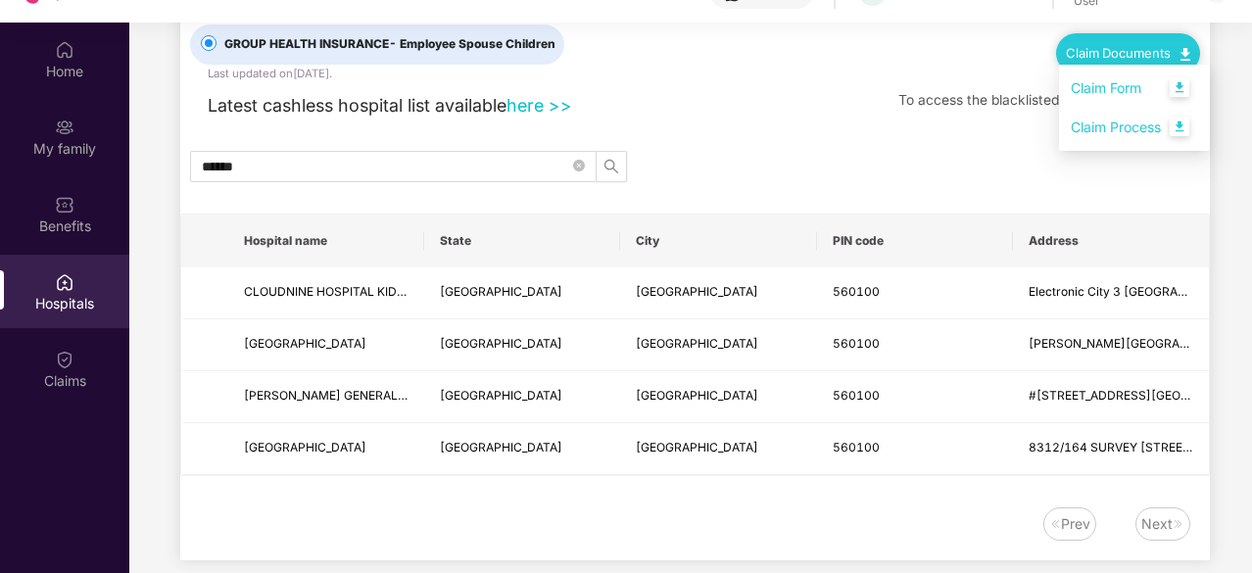
click at [1121, 126] on link "Claim Process" at bounding box center [1133, 127] width 127 height 42
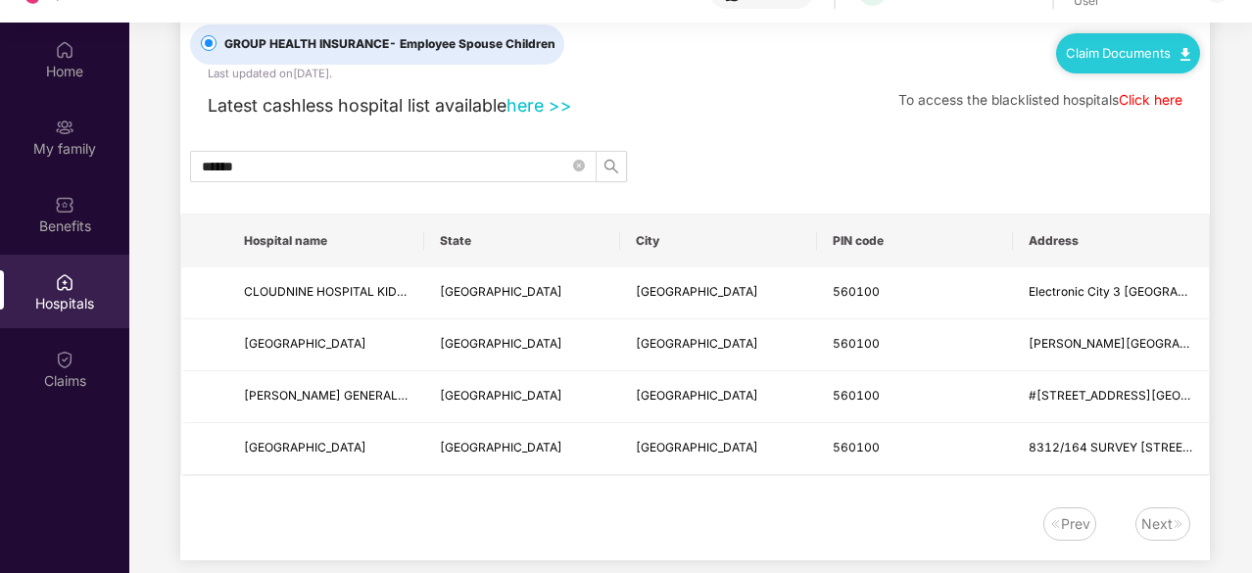
scroll to position [0, 0]
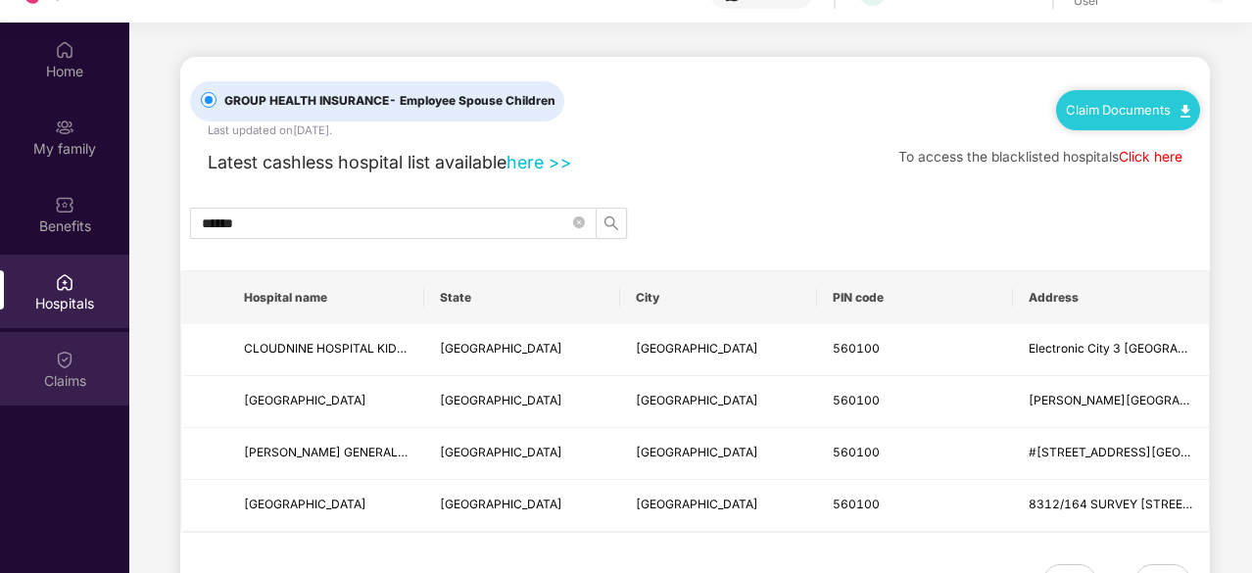
click at [58, 365] on img at bounding box center [65, 360] width 20 height 20
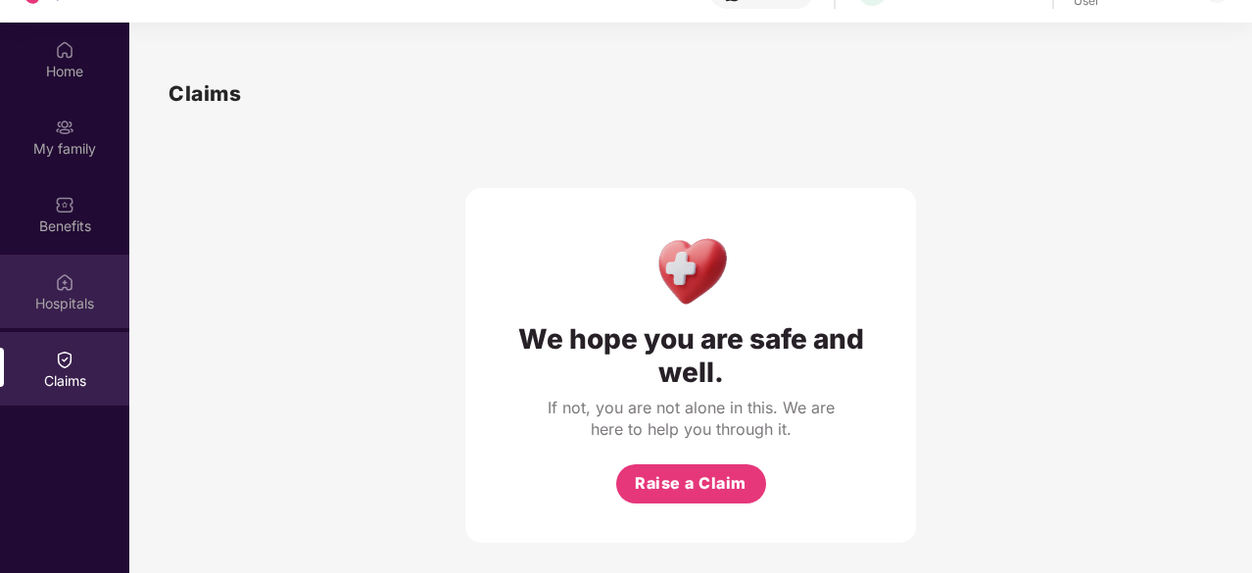
click at [55, 295] on div "Hospitals" at bounding box center [64, 304] width 129 height 20
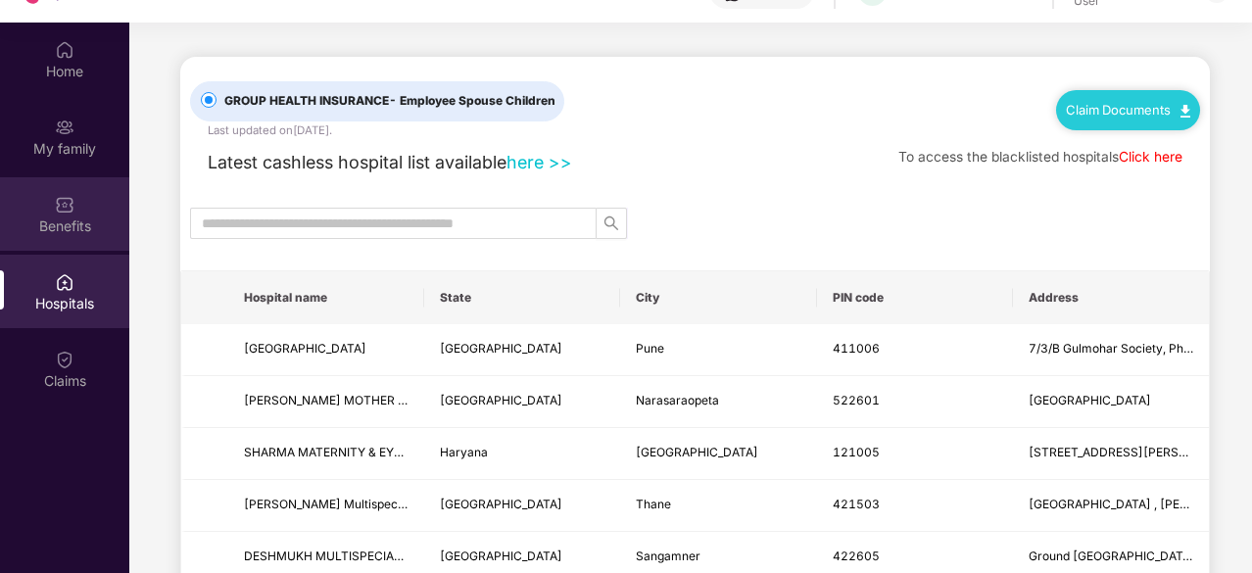
click at [61, 222] on div "Benefits" at bounding box center [64, 226] width 129 height 20
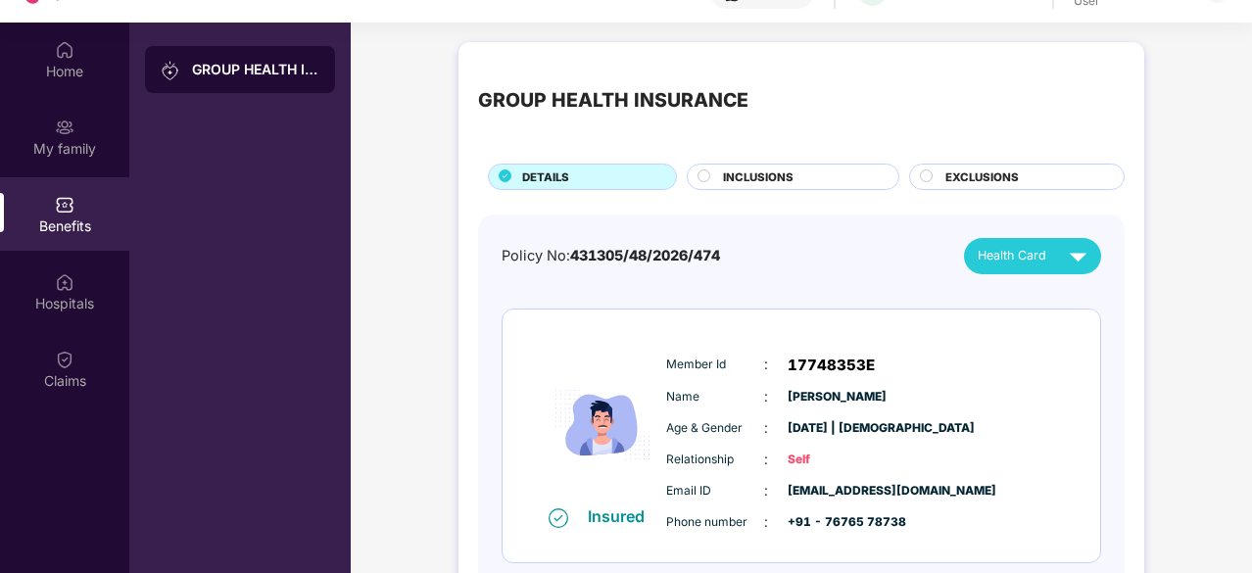
click at [709, 174] on div at bounding box center [705, 178] width 16 height 19
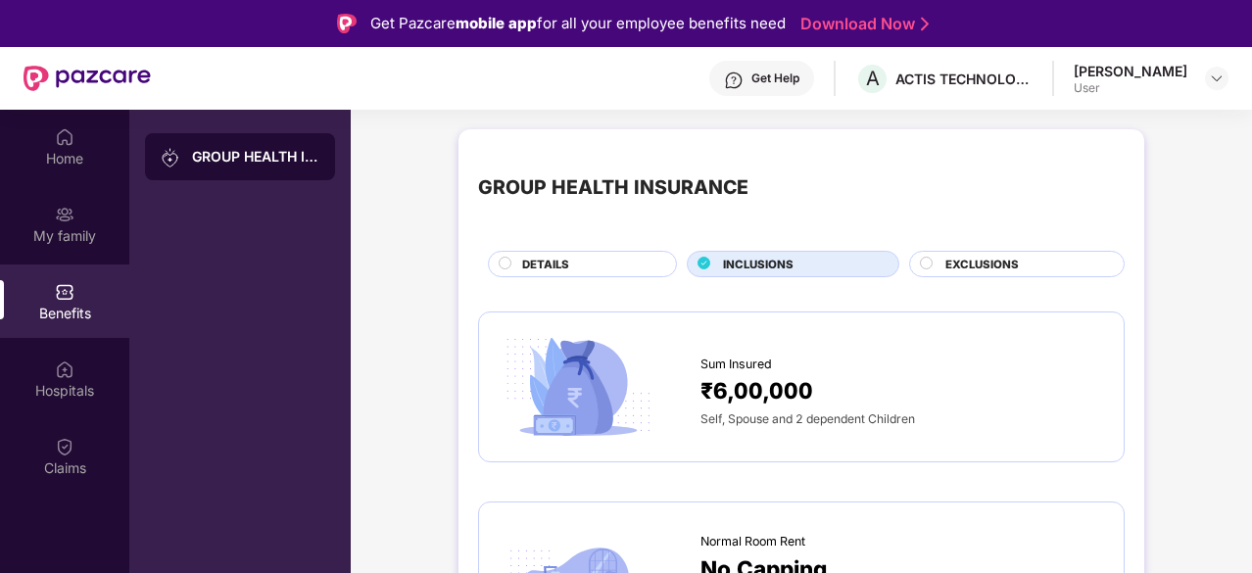
click at [926, 257] on circle at bounding box center [927, 263] width 12 height 12
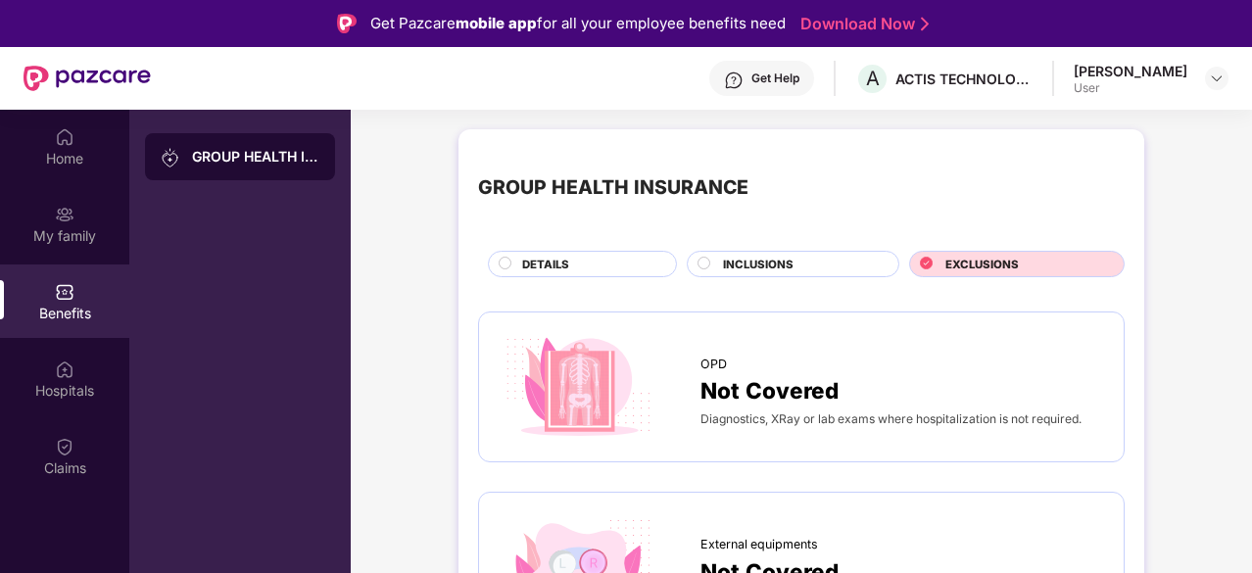
click at [508, 261] on circle at bounding box center [505, 263] width 12 height 12
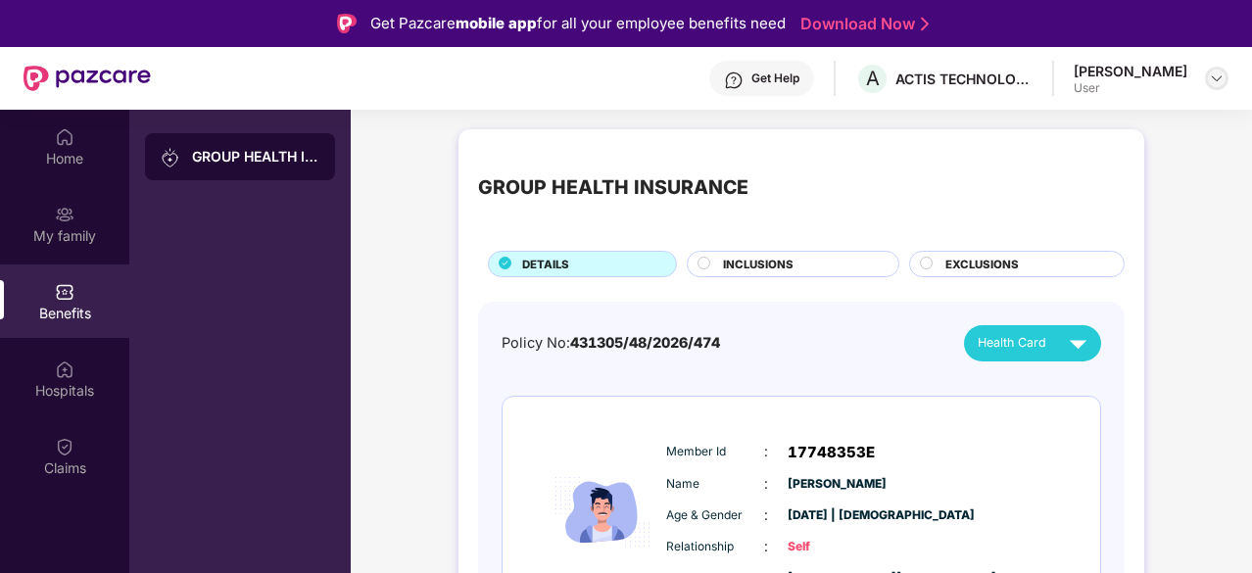
click at [1214, 83] on img at bounding box center [1217, 79] width 16 height 16
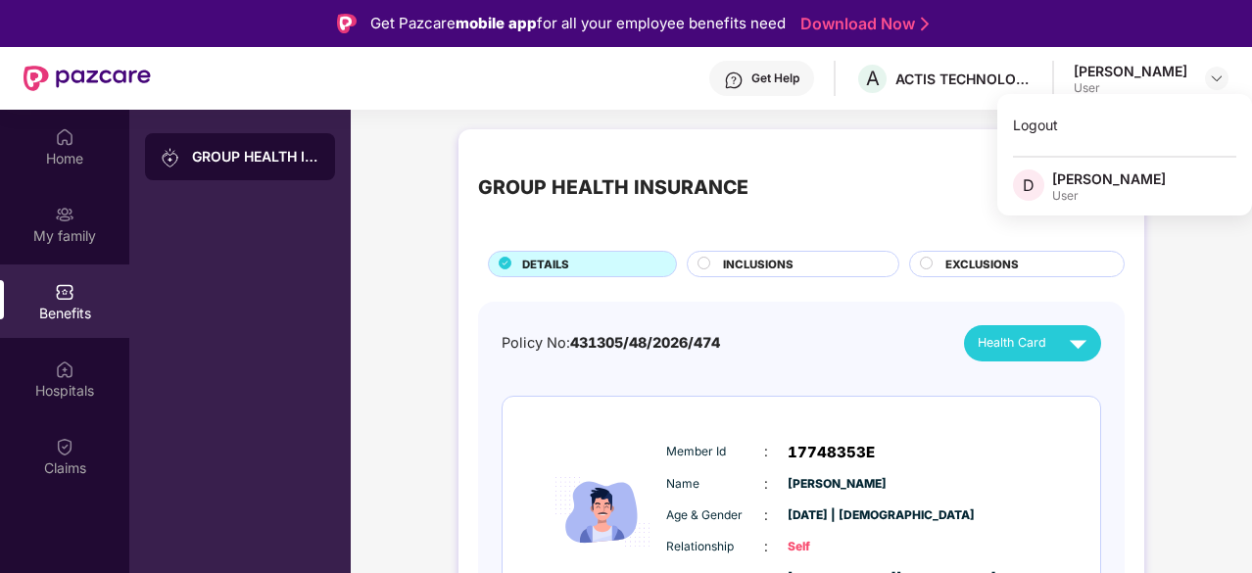
click at [295, 23] on div "Get Pazcare mobile app for all your employee benefits need Download Now" at bounding box center [626, 23] width 1252 height 47
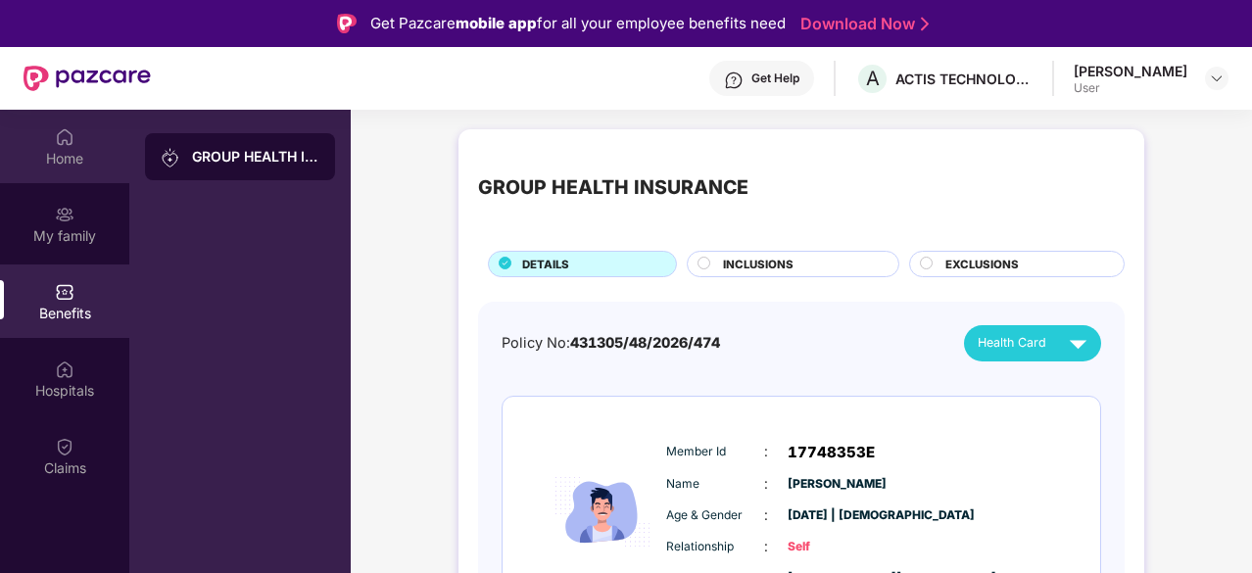
click at [61, 138] on img at bounding box center [65, 137] width 20 height 20
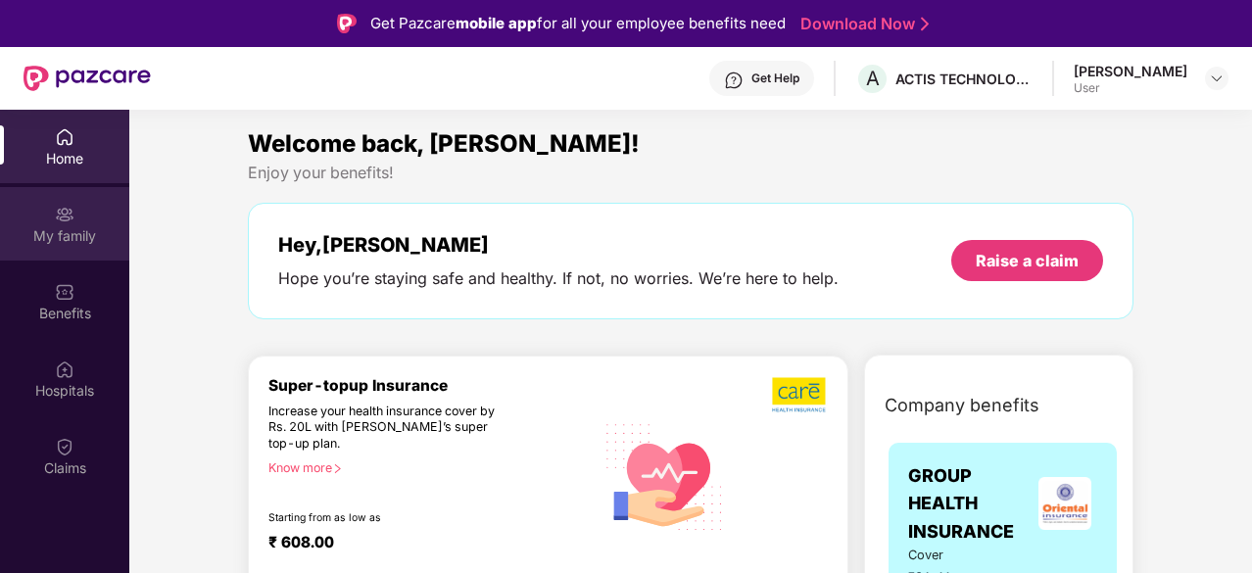
click at [59, 219] on img at bounding box center [65, 215] width 20 height 20
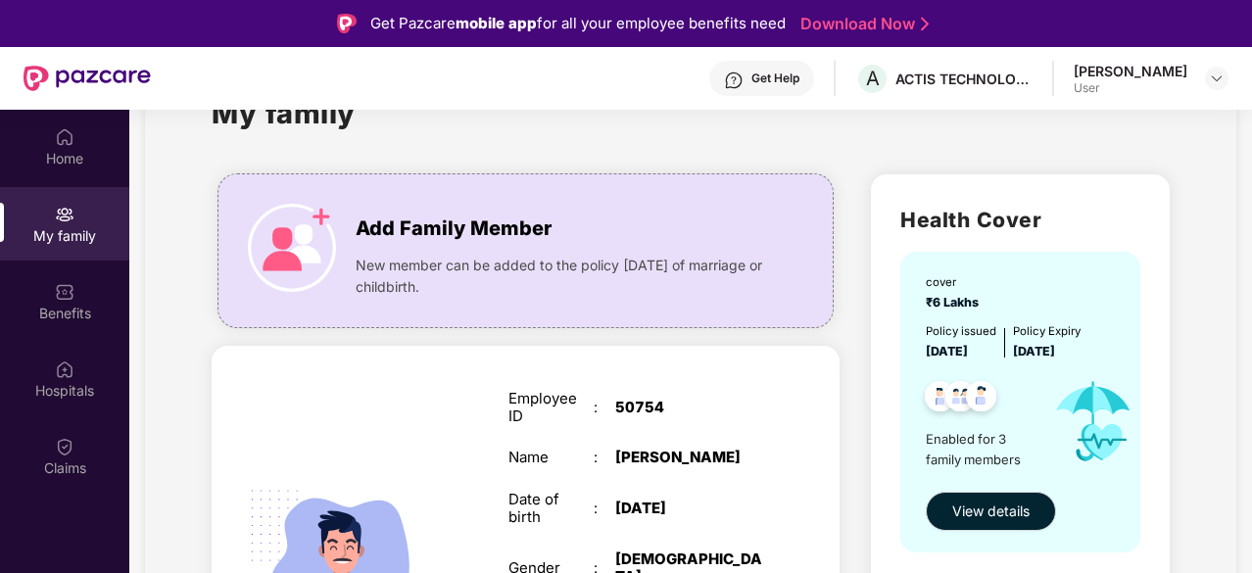
scroll to position [74, 0]
click at [999, 512] on span "View details" at bounding box center [990, 510] width 77 height 22
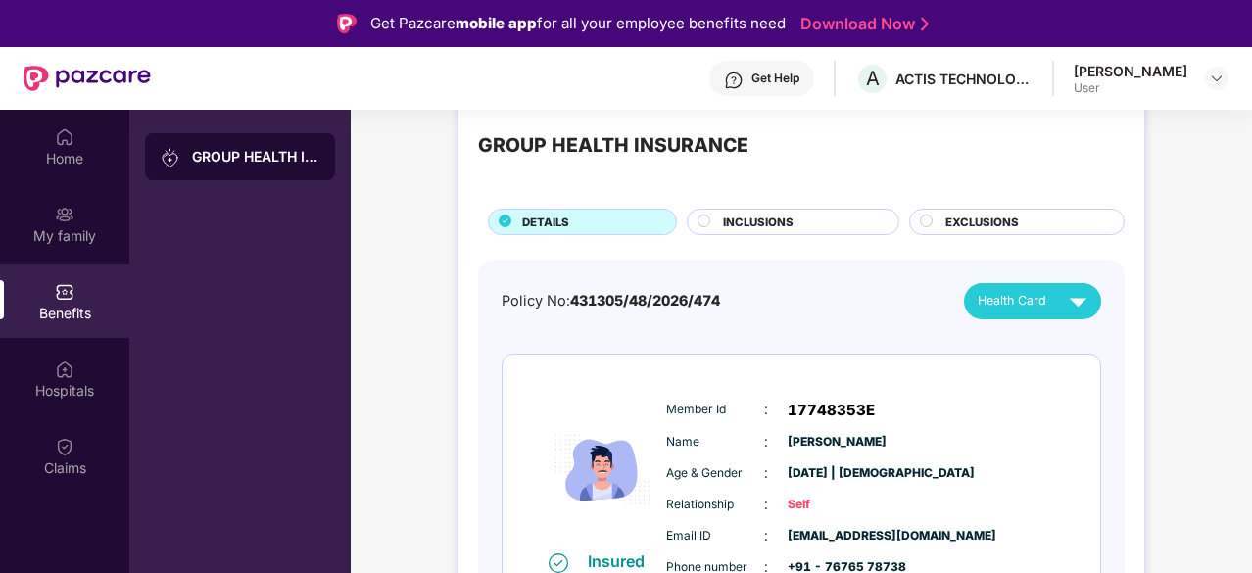
scroll to position [0, 0]
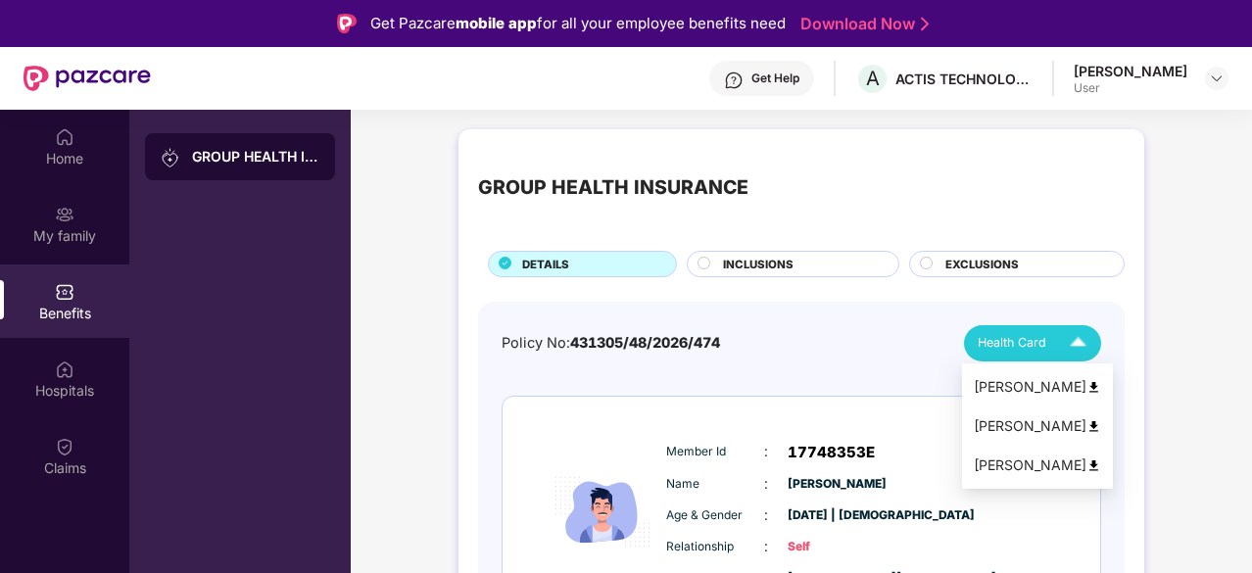
click at [1071, 344] on img at bounding box center [1078, 343] width 34 height 34
click at [1086, 386] on img at bounding box center [1093, 387] width 15 height 15
